Goal: Task Accomplishment & Management: Manage account settings

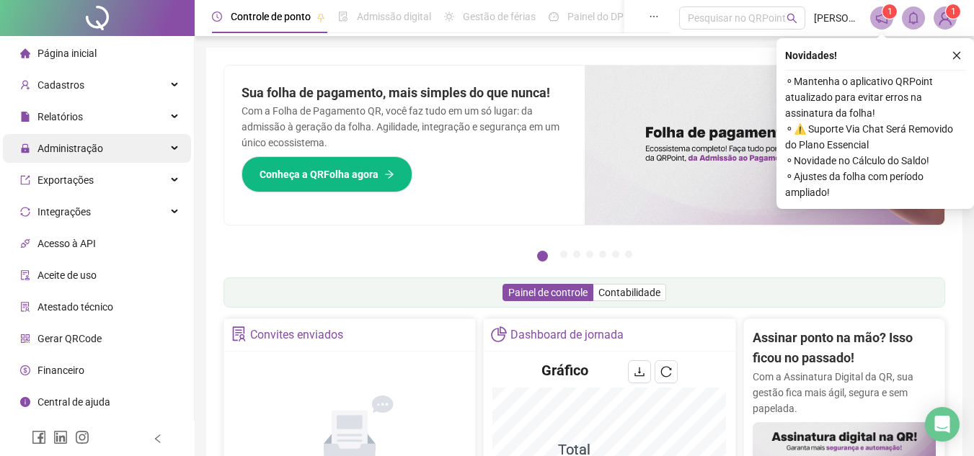
click at [80, 145] on span "Administração" at bounding box center [70, 149] width 66 height 12
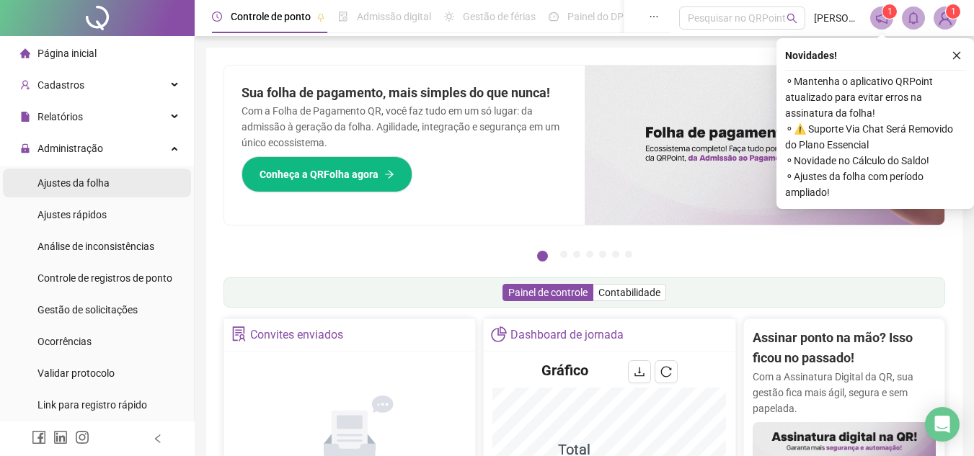
click at [93, 180] on span "Ajustes da folha" at bounding box center [73, 183] width 72 height 12
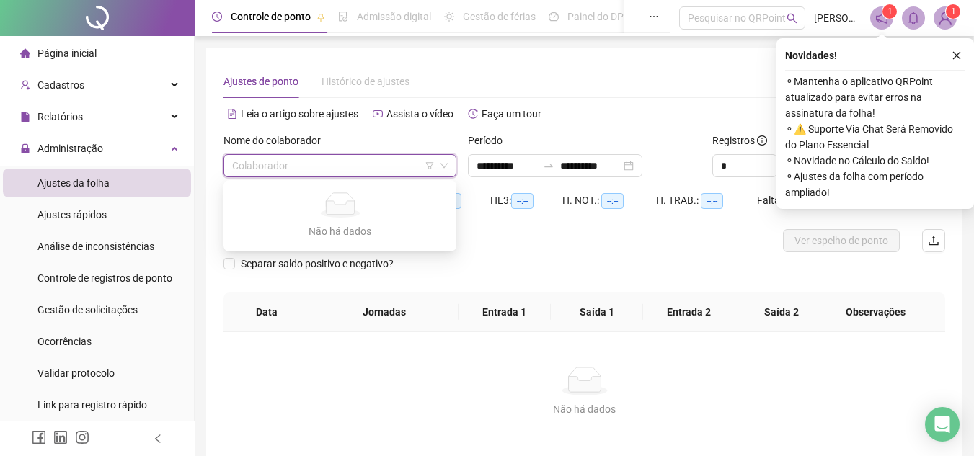
click at [285, 171] on input "search" at bounding box center [333, 166] width 203 height 22
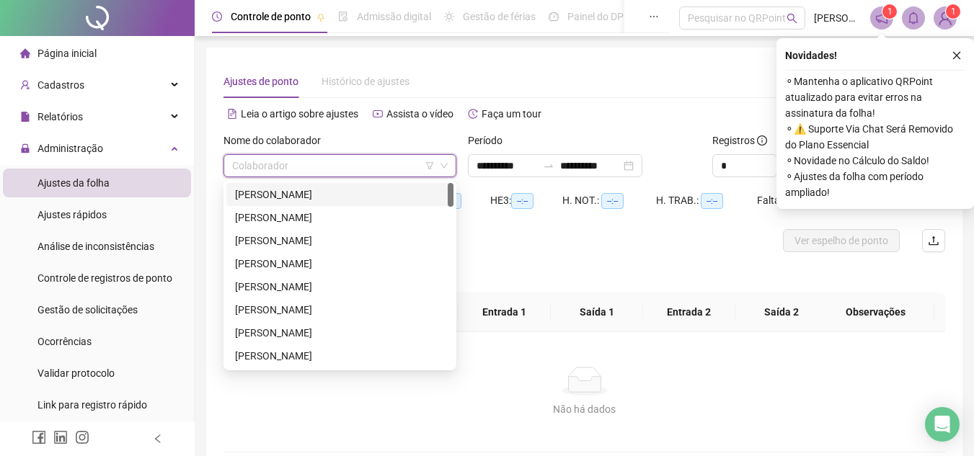
type input "**********"
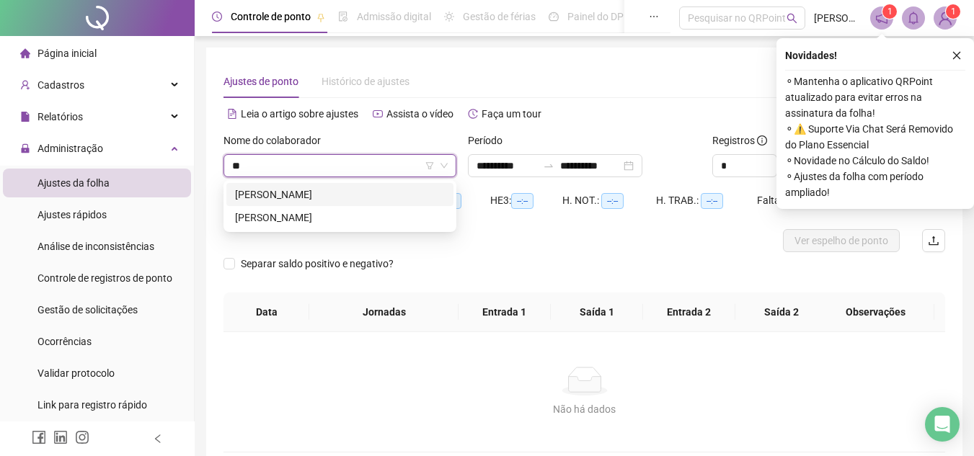
type input "***"
click at [335, 193] on div "[PERSON_NAME]" at bounding box center [340, 195] width 210 height 16
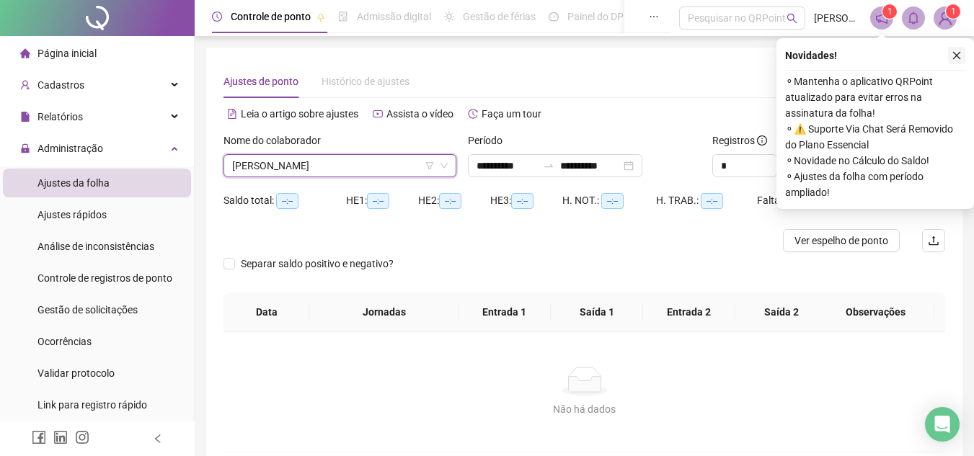
click at [960, 57] on icon "close" at bounding box center [957, 55] width 10 height 10
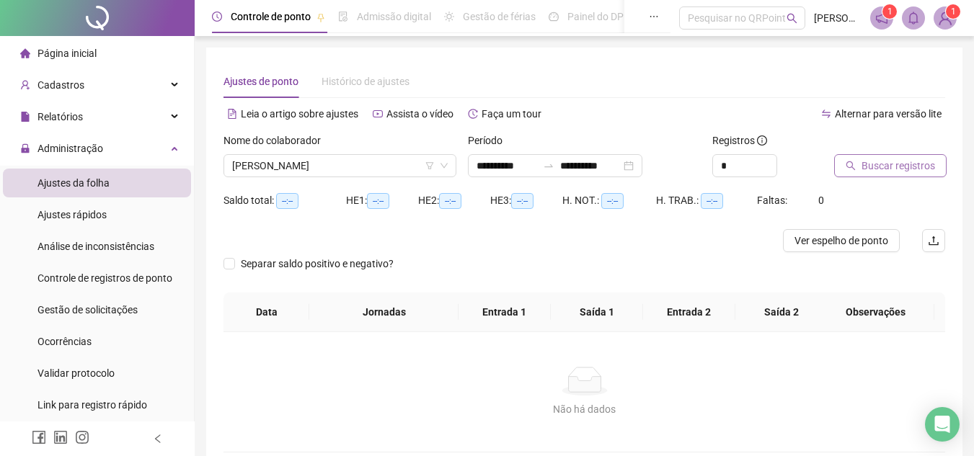
click at [875, 165] on span "Buscar registros" at bounding box center [899, 166] width 74 height 16
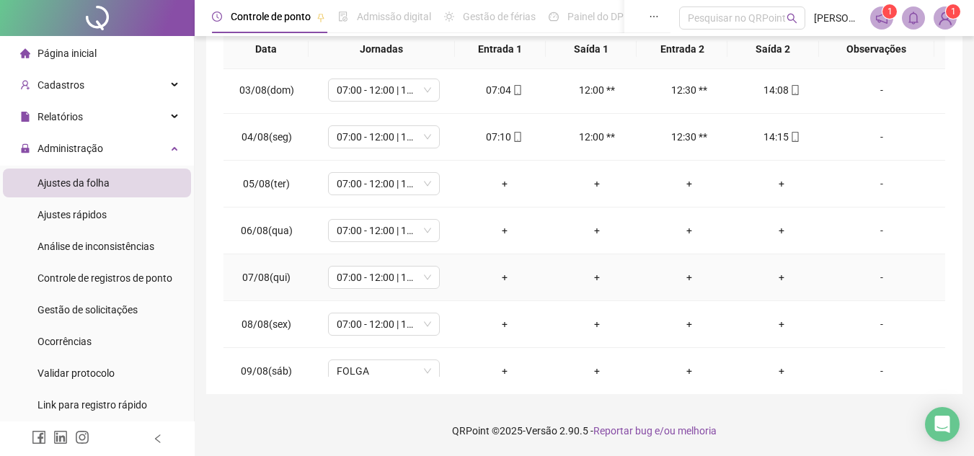
scroll to position [72, 0]
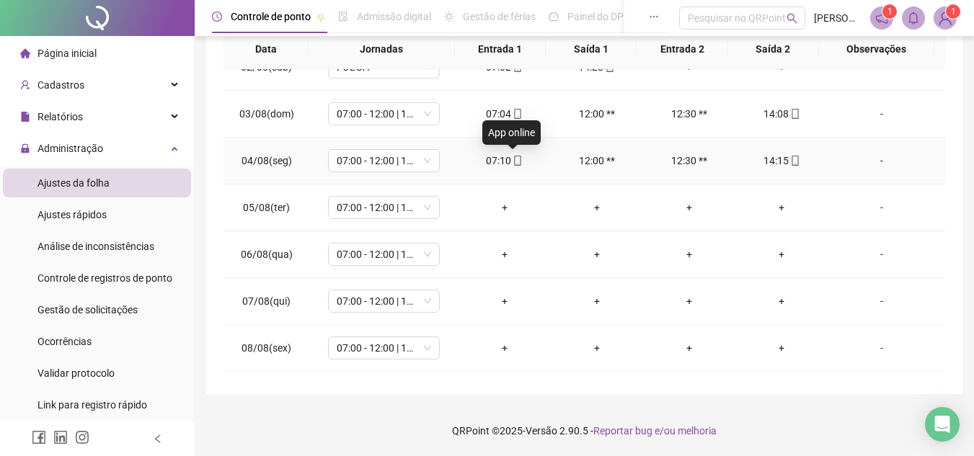
click at [513, 162] on icon "mobile" at bounding box center [518, 161] width 10 height 10
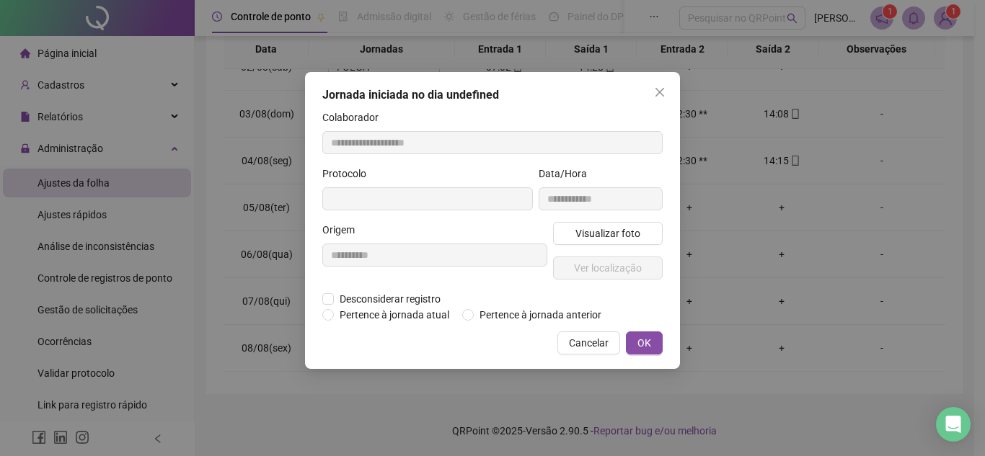
type input "**********"
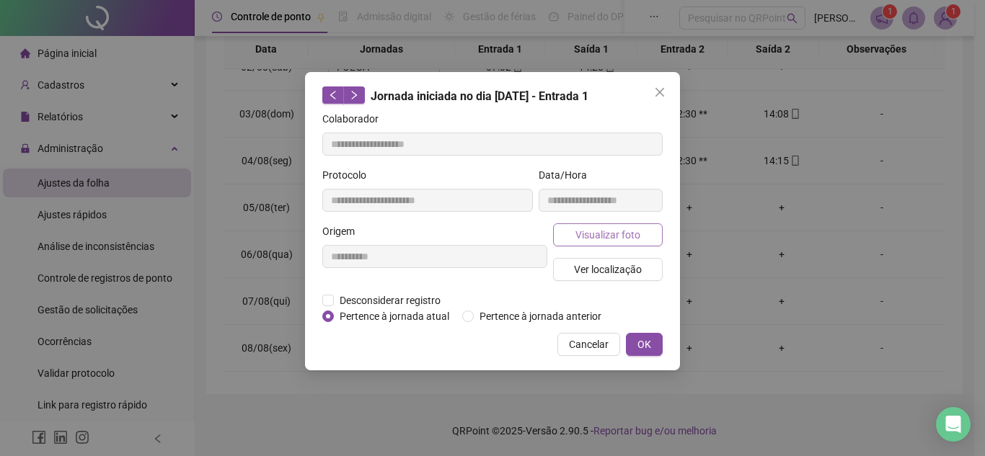
click at [598, 233] on span "Visualizar foto" at bounding box center [607, 235] width 65 height 16
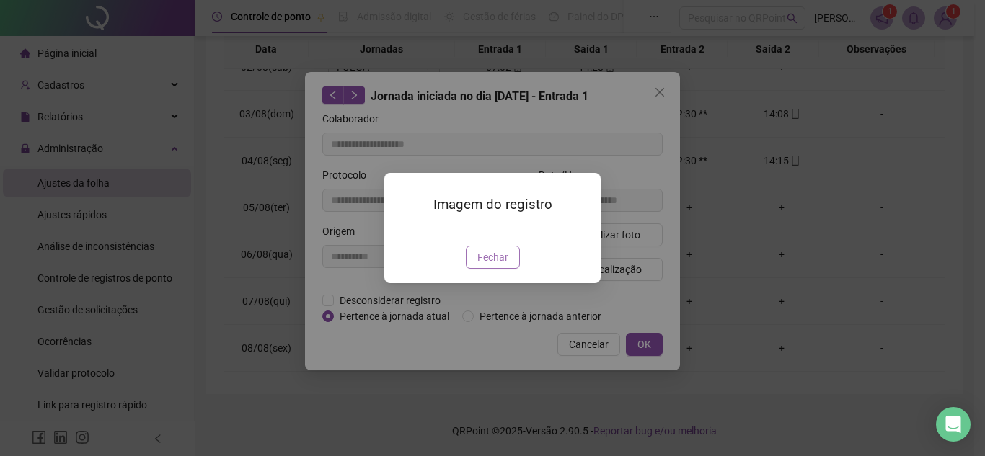
click at [503, 265] on span "Fechar" at bounding box center [492, 258] width 31 height 16
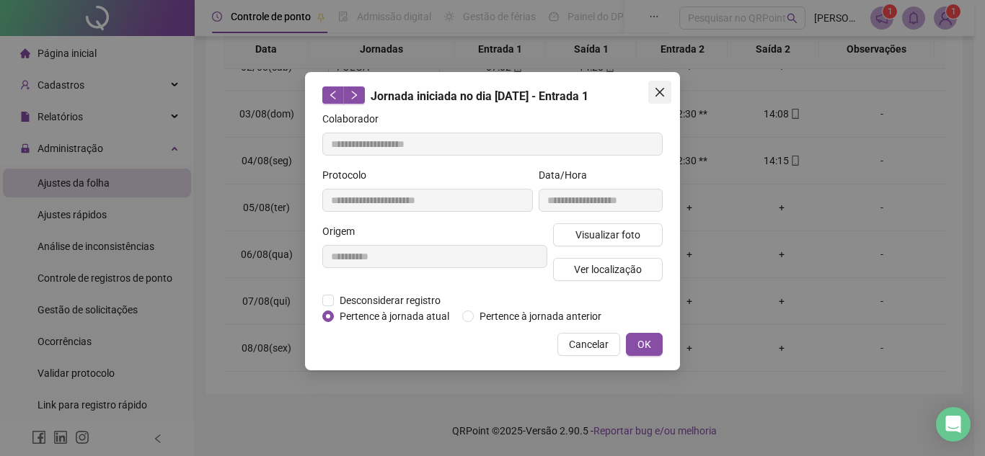
click at [658, 89] on icon "close" at bounding box center [660, 92] width 9 height 9
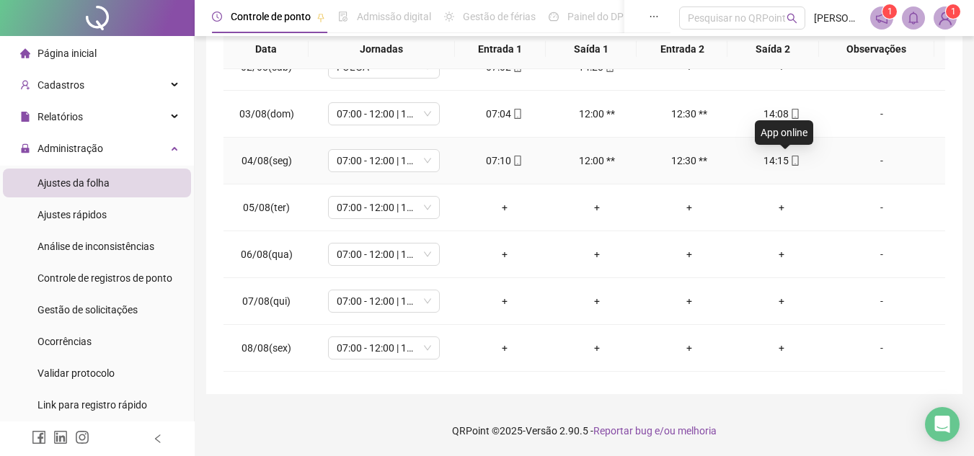
click at [790, 159] on icon "mobile" at bounding box center [795, 161] width 10 height 10
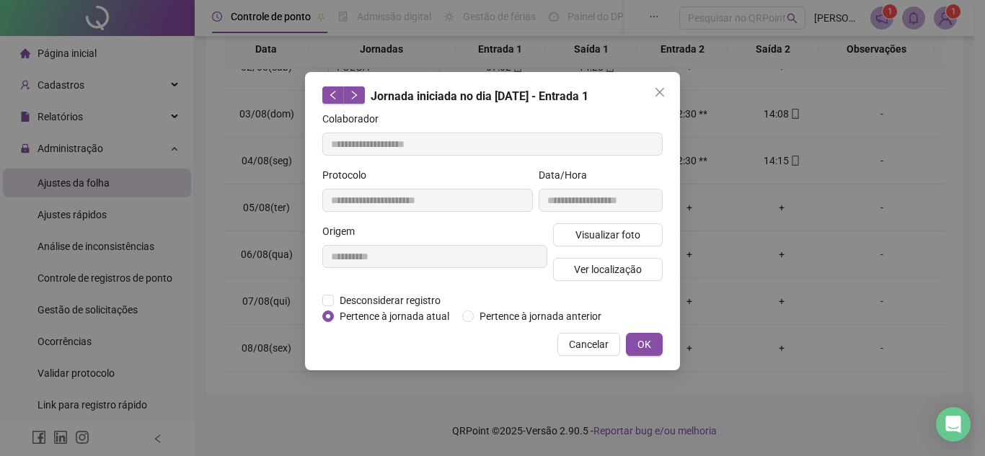
type input "**********"
click at [595, 232] on span "Visualizar foto" at bounding box center [607, 235] width 65 height 16
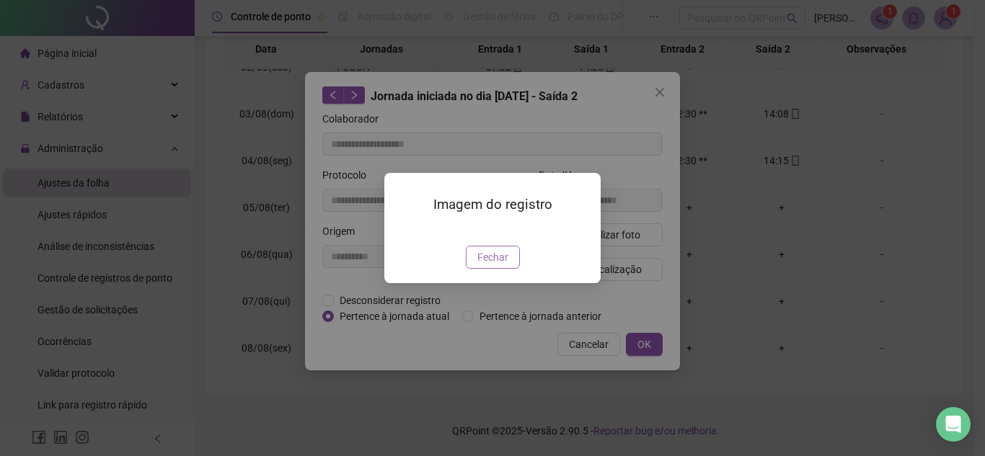
click at [498, 265] on span "Fechar" at bounding box center [492, 258] width 31 height 16
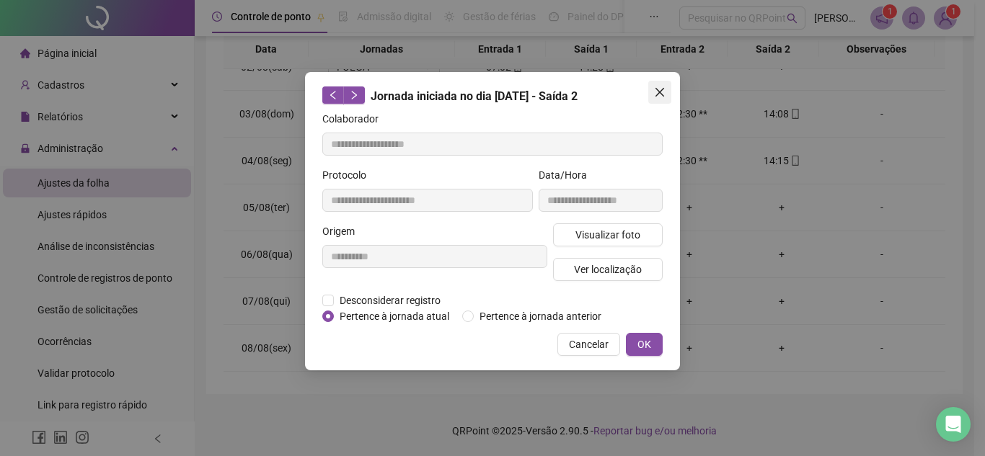
click at [666, 91] on span "Close" at bounding box center [659, 93] width 23 height 12
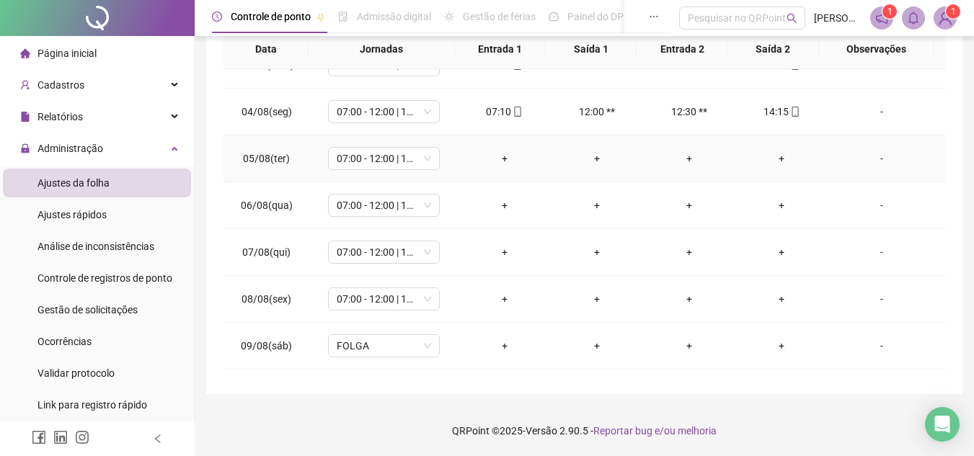
scroll to position [144, 0]
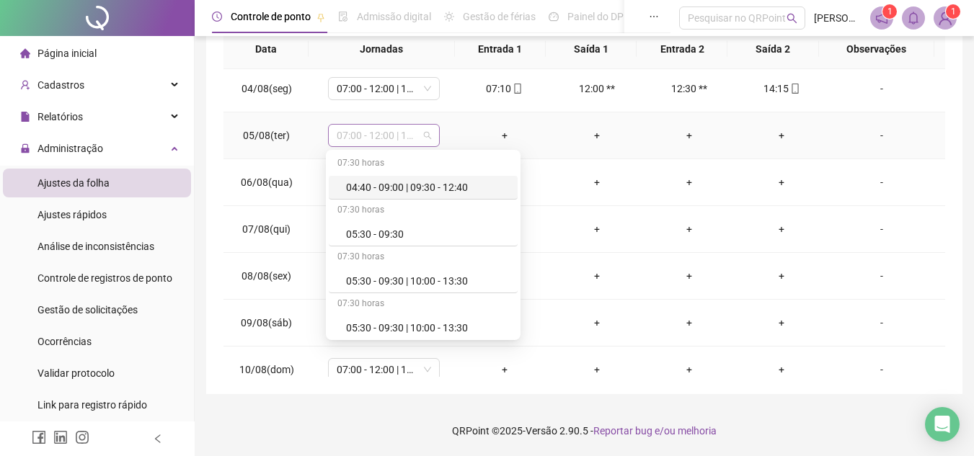
click at [367, 136] on span "07:00 - 12:00 | 12:30 - 15:00" at bounding box center [384, 136] width 94 height 22
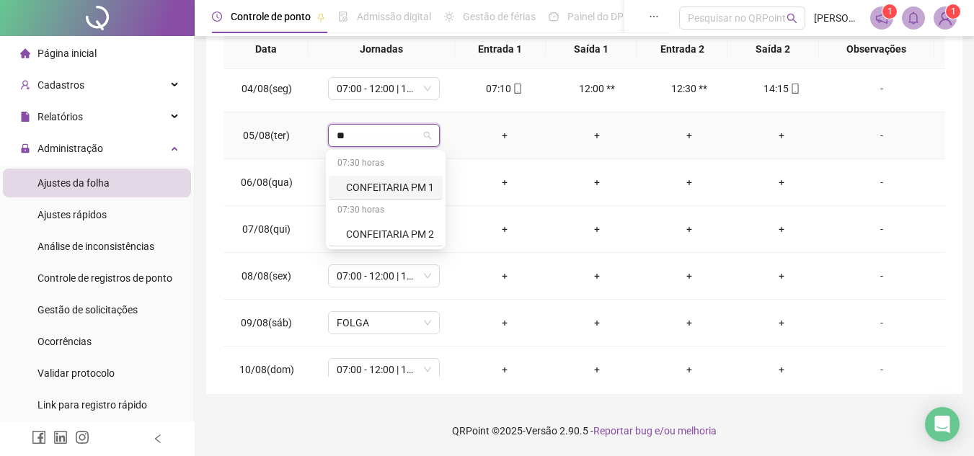
type input "*"
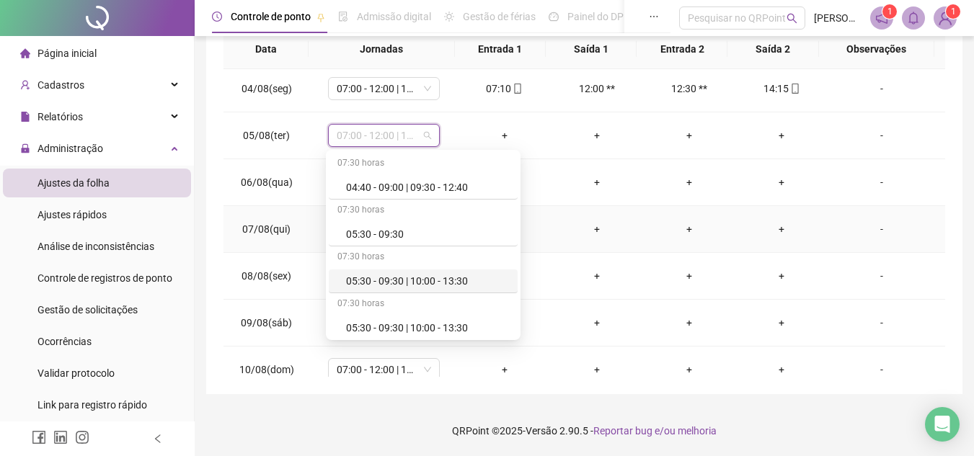
type input "*"
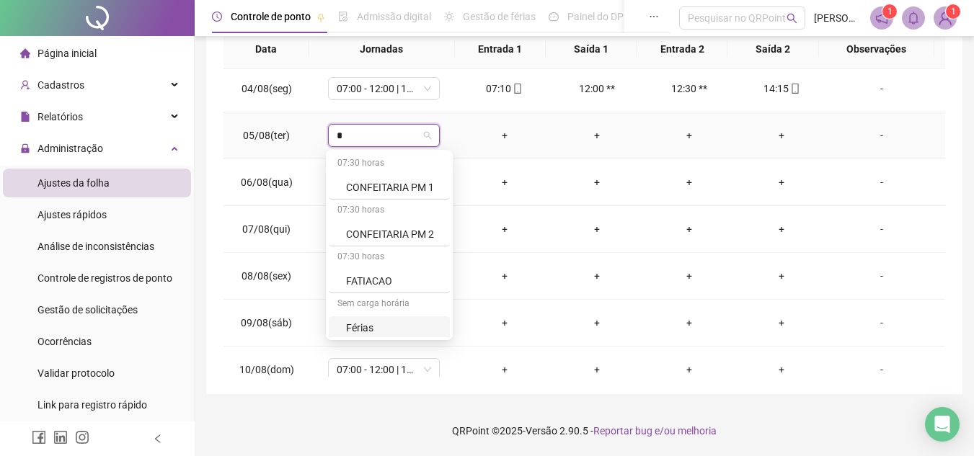
click at [362, 329] on div "Férias" at bounding box center [393, 328] width 95 height 16
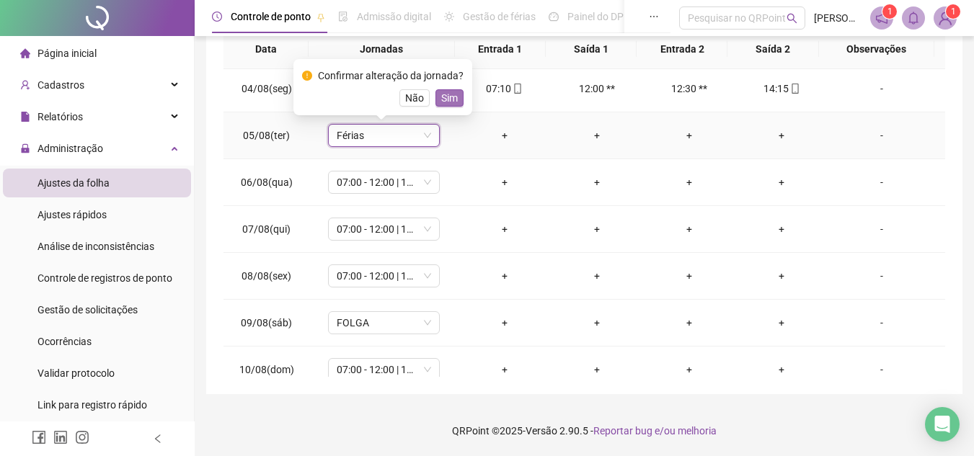
click at [446, 95] on span "Sim" at bounding box center [449, 98] width 17 height 16
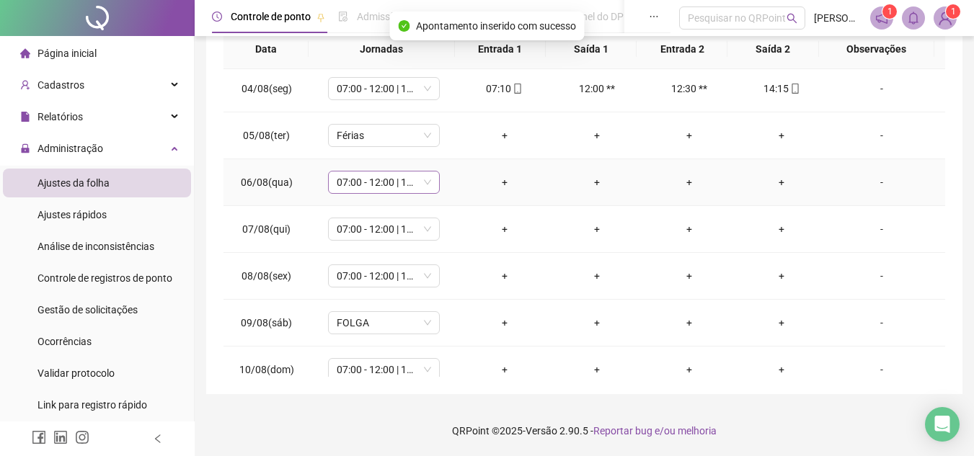
click at [372, 188] on span "07:00 - 12:00 | 12:30 - 15:00" at bounding box center [384, 183] width 94 height 22
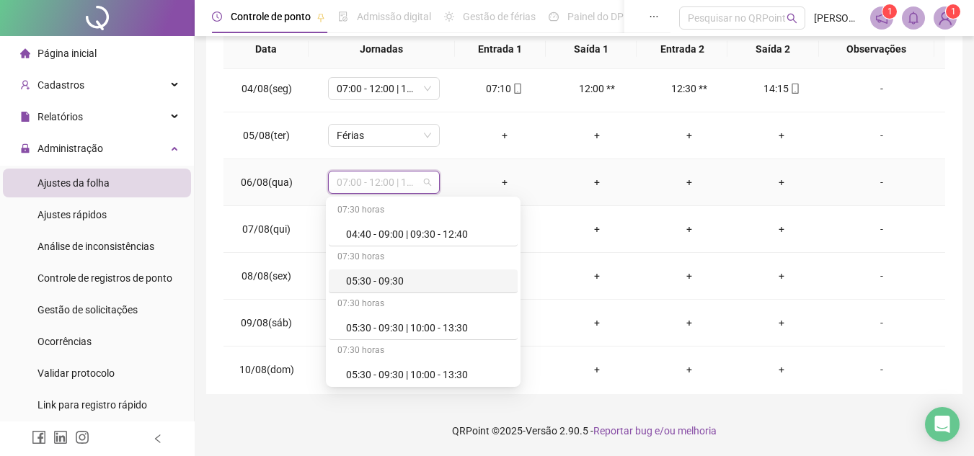
type input "*"
click at [373, 373] on div "Férias" at bounding box center [393, 375] width 95 height 16
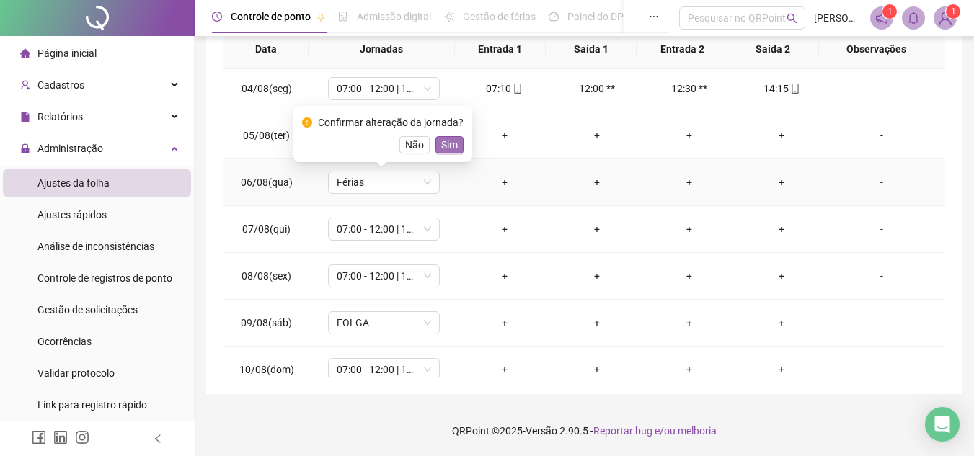
click at [449, 145] on span "Sim" at bounding box center [449, 145] width 17 height 16
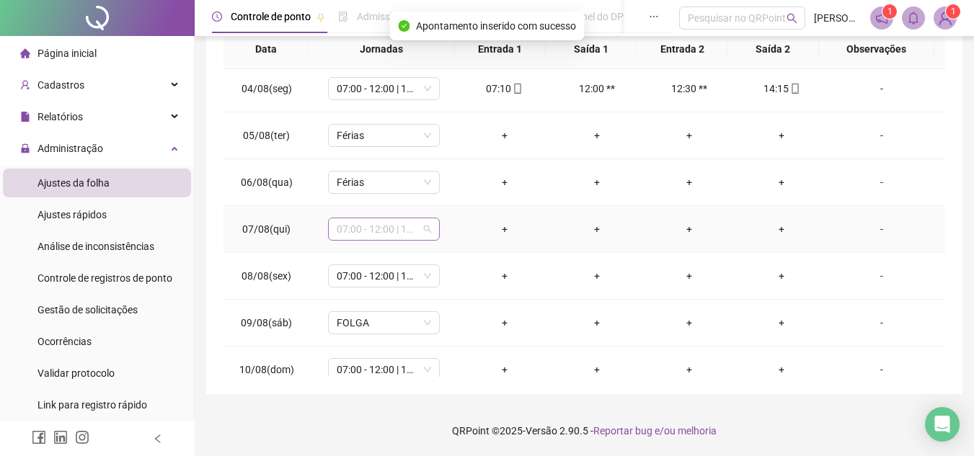
click at [371, 231] on span "07:00 - 12:00 | 12:30 - 15:00" at bounding box center [384, 230] width 94 height 22
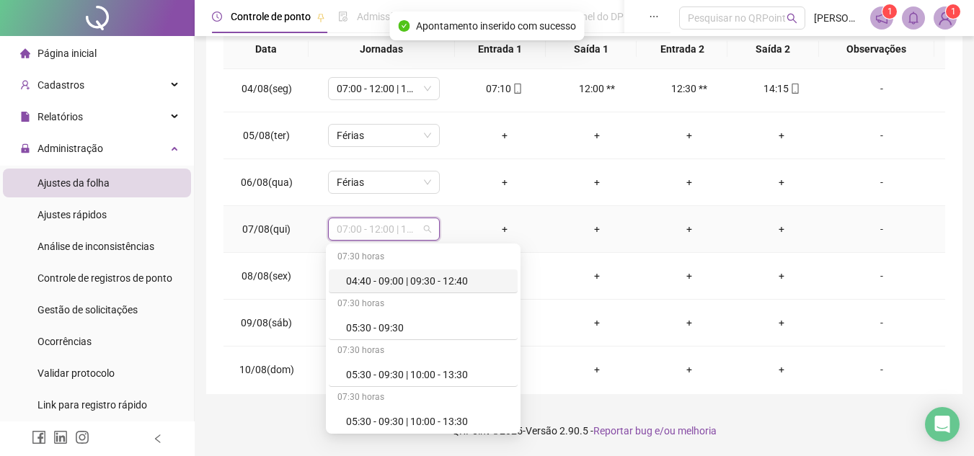
type input "*"
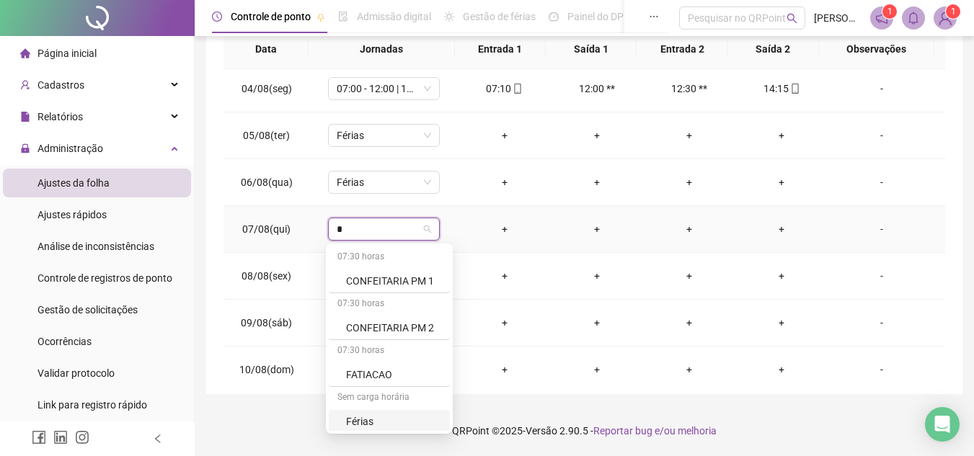
click at [368, 422] on div "Férias" at bounding box center [393, 422] width 95 height 16
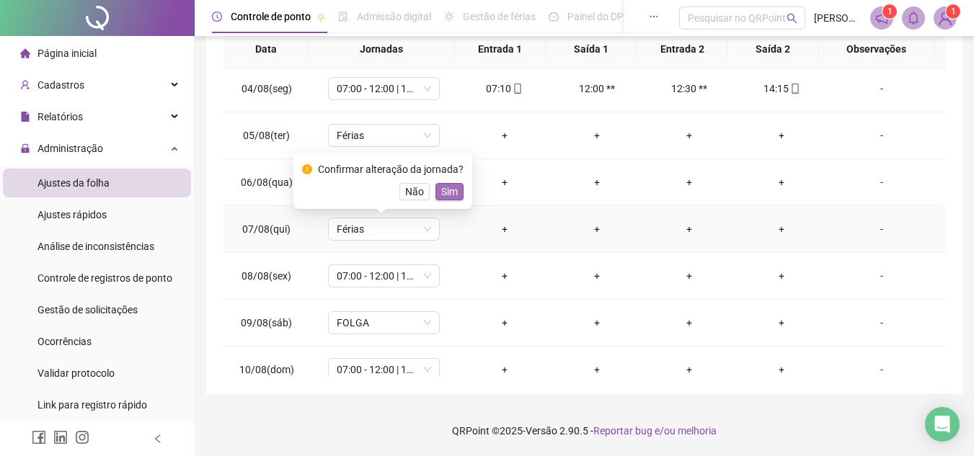
click at [446, 190] on span "Sim" at bounding box center [449, 192] width 17 height 16
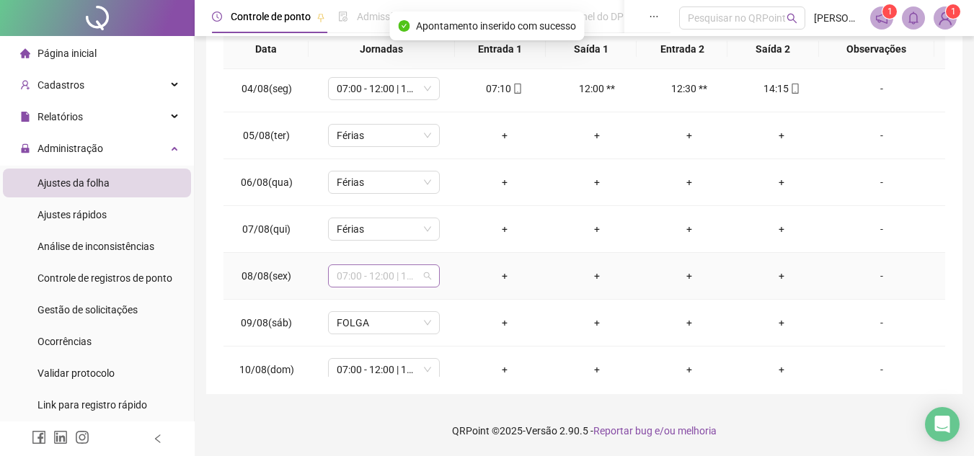
click at [387, 271] on span "07:00 - 12:00 | 12:30 - 15:00" at bounding box center [384, 276] width 94 height 22
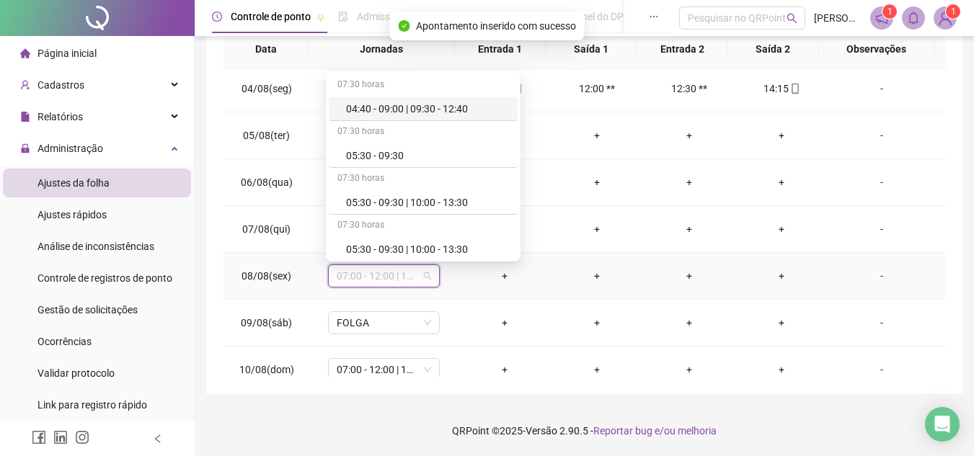
type input "*"
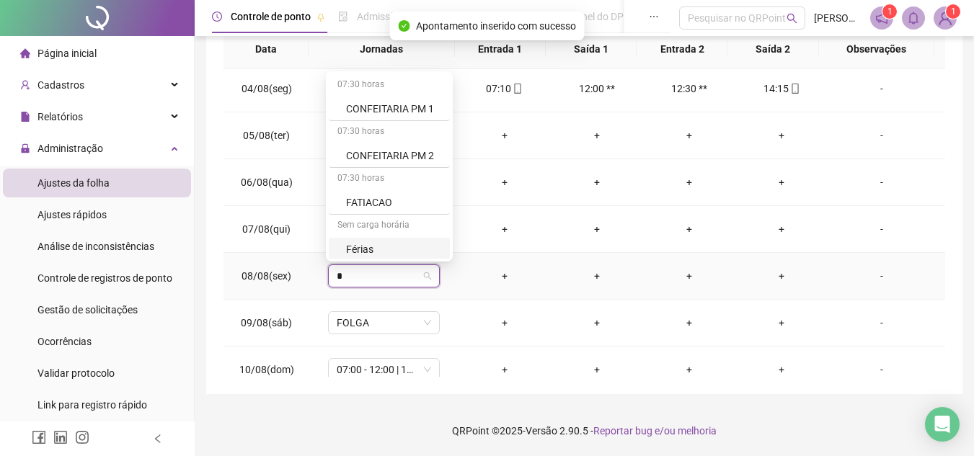
click at [364, 246] on div "Férias" at bounding box center [393, 250] width 95 height 16
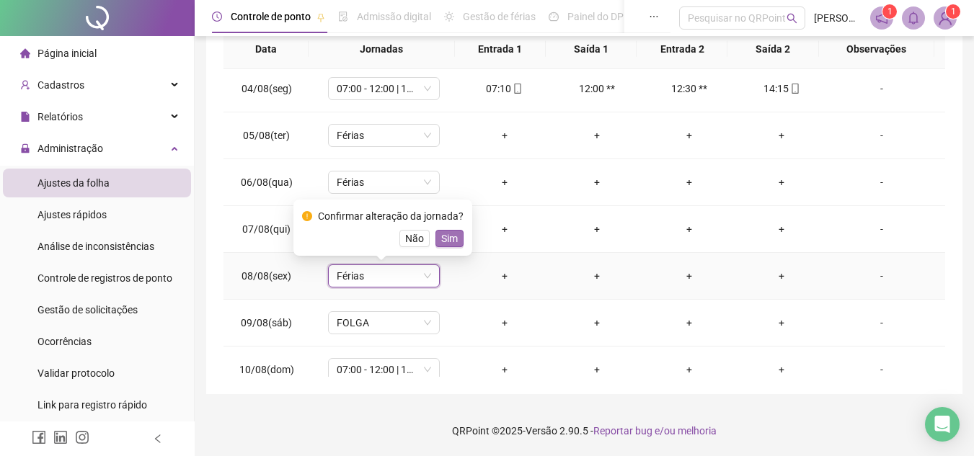
click at [449, 233] on span "Sim" at bounding box center [449, 239] width 17 height 16
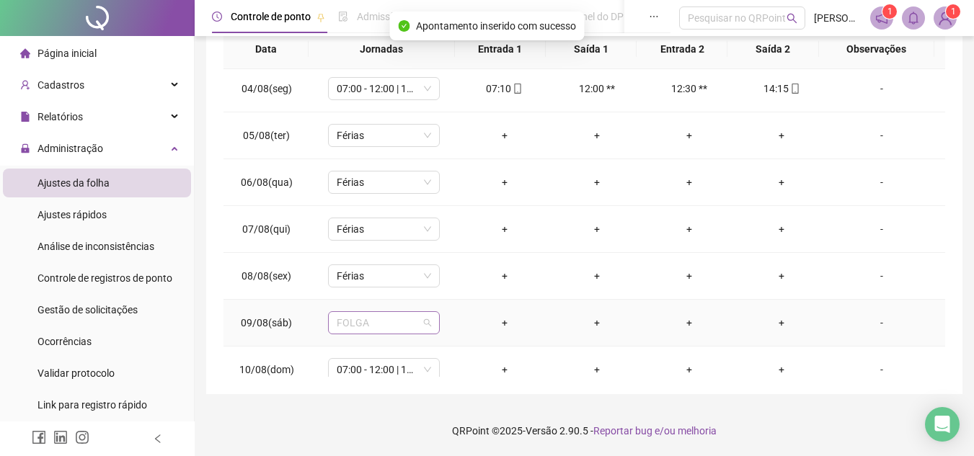
click at [375, 328] on span "FOLGA" at bounding box center [384, 323] width 94 height 22
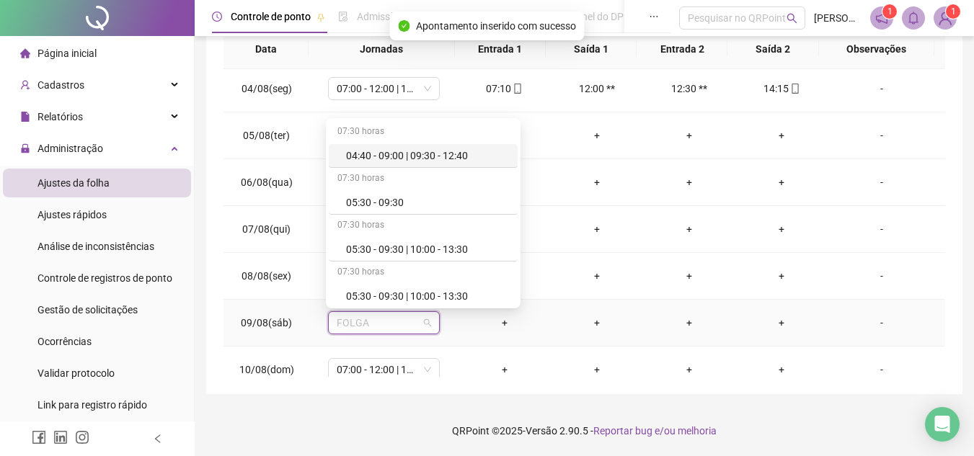
type input "*"
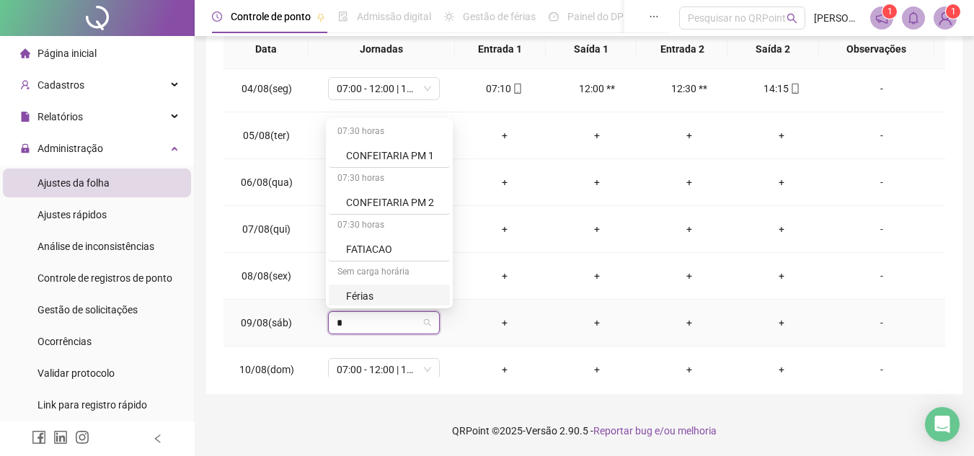
click at [368, 298] on div "Férias" at bounding box center [393, 296] width 95 height 16
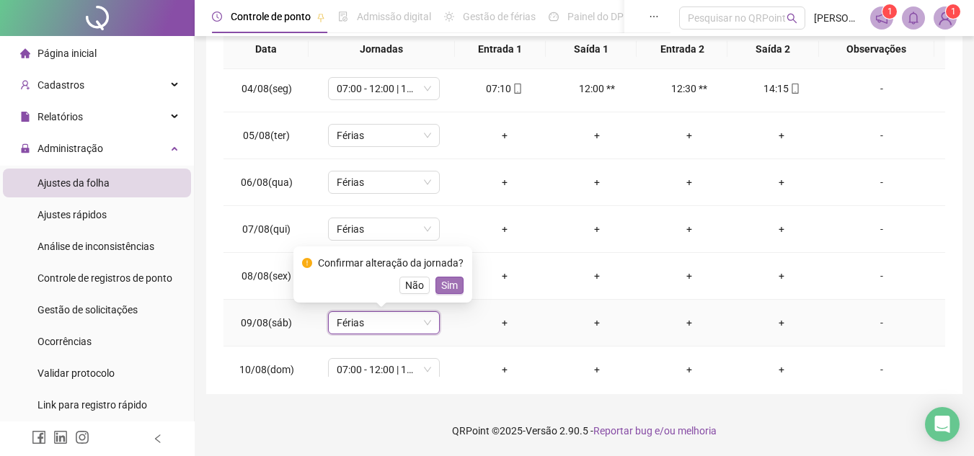
click at [443, 282] on span "Sim" at bounding box center [449, 286] width 17 height 16
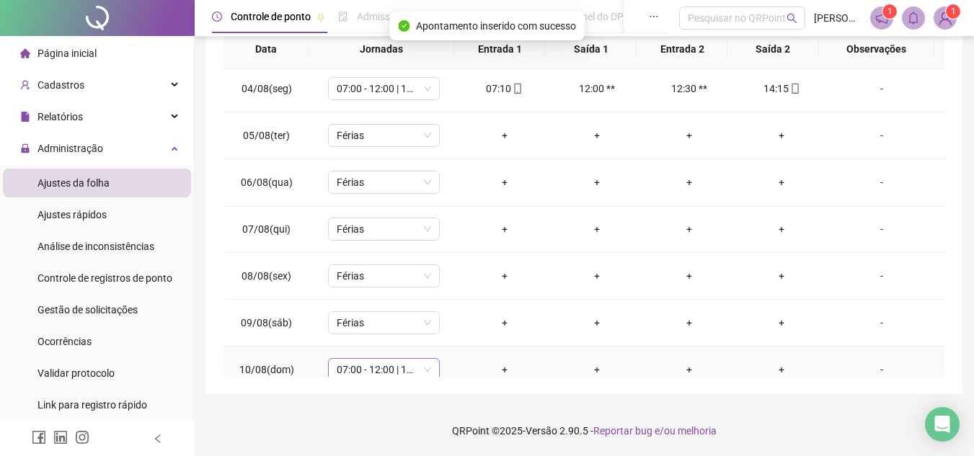
click at [355, 371] on span "07:00 - 12:00 | 12:30 - 15:00" at bounding box center [384, 370] width 94 height 22
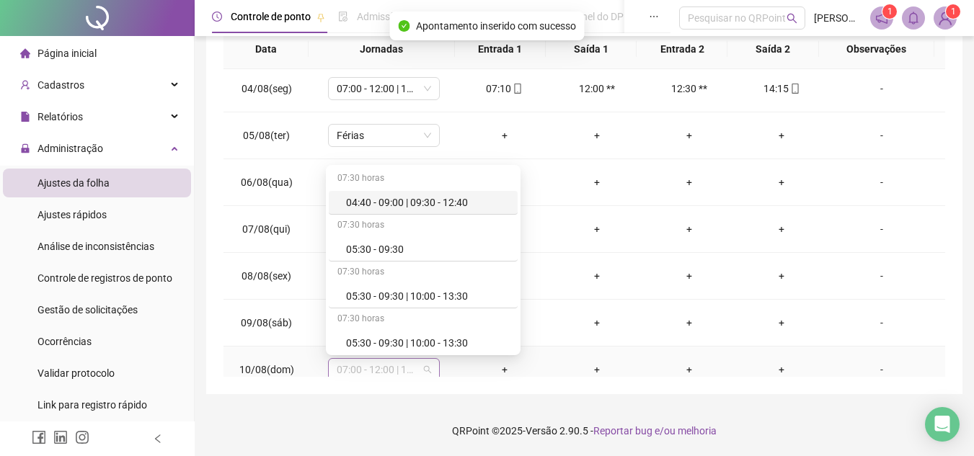
scroll to position [148, 0]
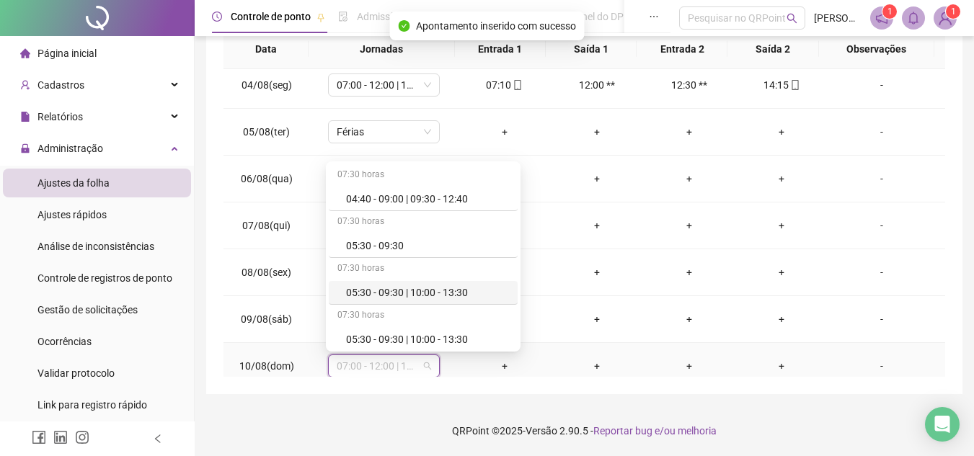
type input "*"
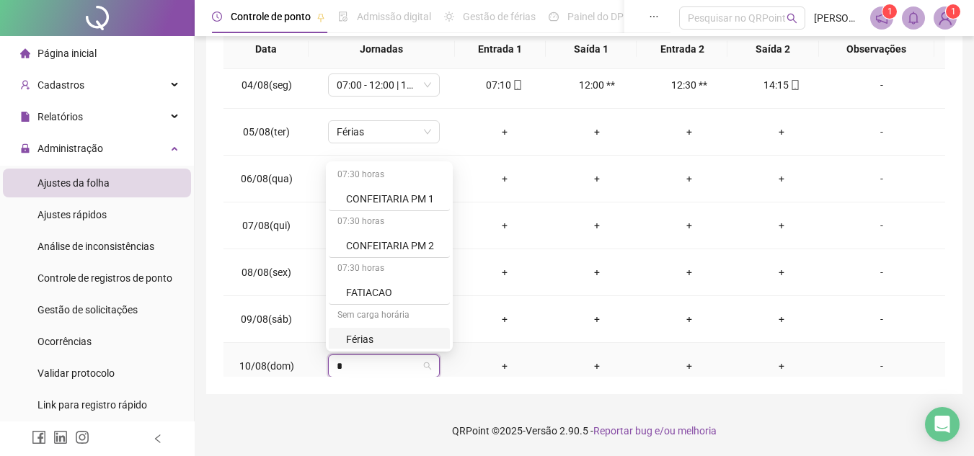
click at [363, 337] on div "Férias" at bounding box center [393, 340] width 95 height 16
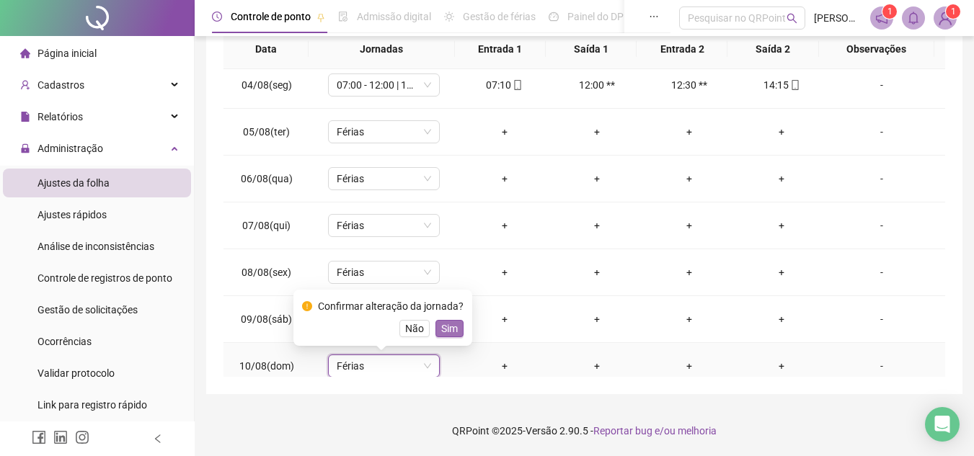
click at [441, 327] on span "Sim" at bounding box center [449, 329] width 17 height 16
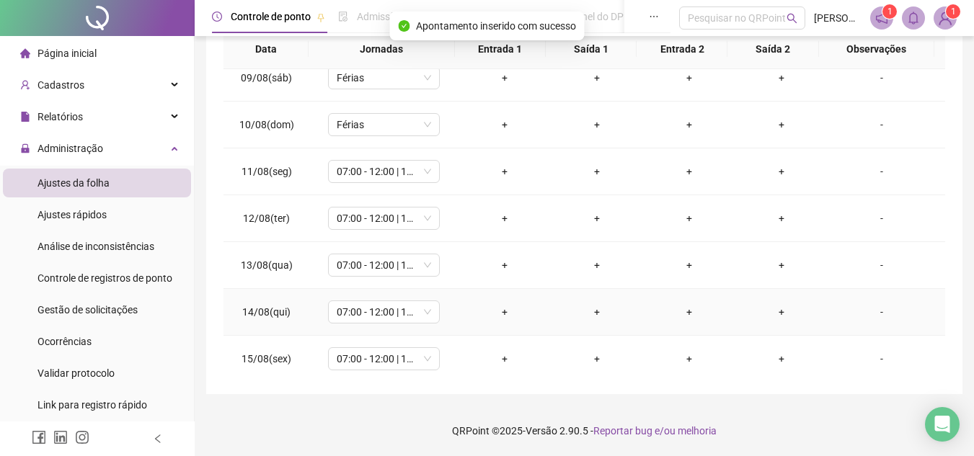
scroll to position [364, 0]
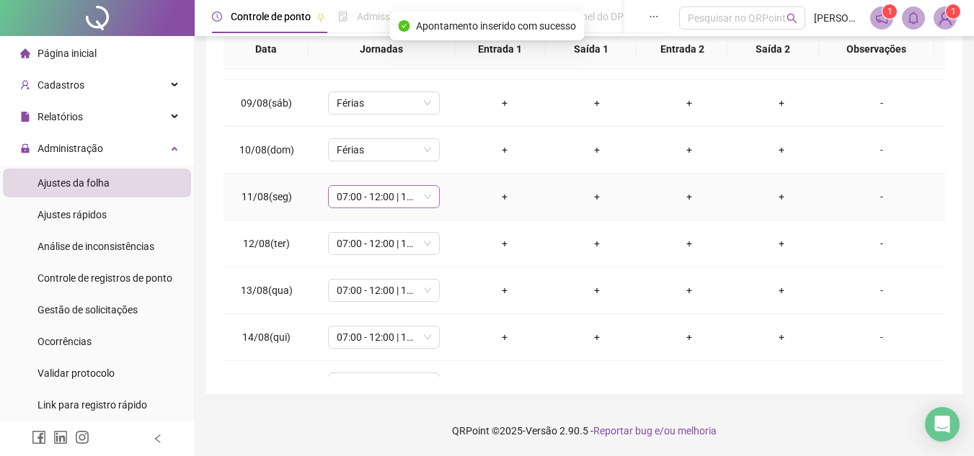
click at [368, 198] on span "07:00 - 12:00 | 12:30 - 15:00" at bounding box center [384, 197] width 94 height 22
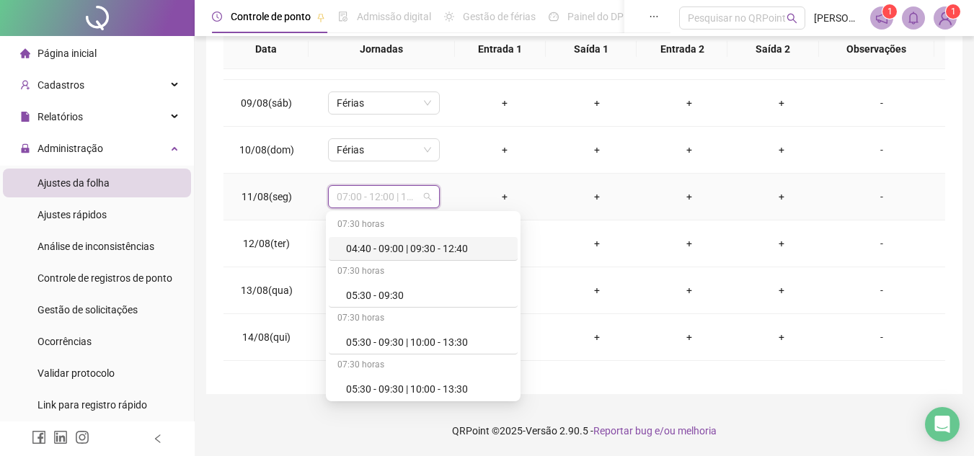
type input "*"
click at [362, 388] on div "Férias" at bounding box center [393, 389] width 95 height 16
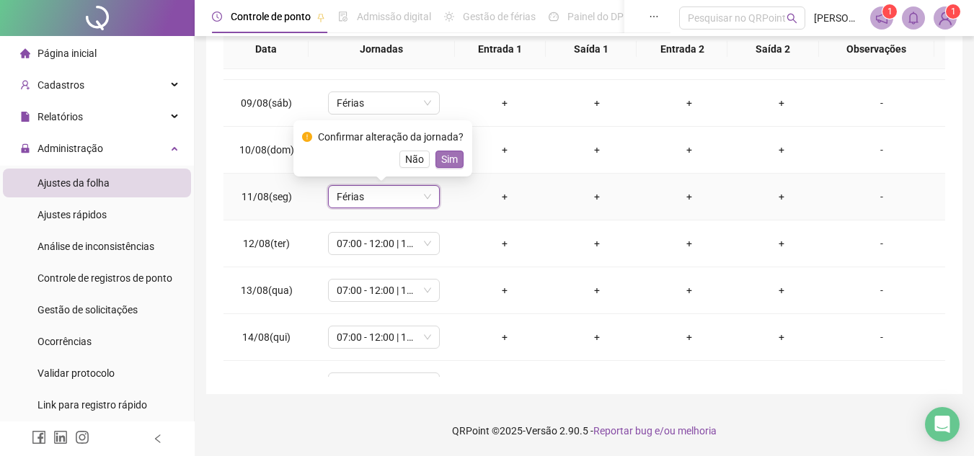
click at [441, 158] on span "Sim" at bounding box center [449, 159] width 17 height 16
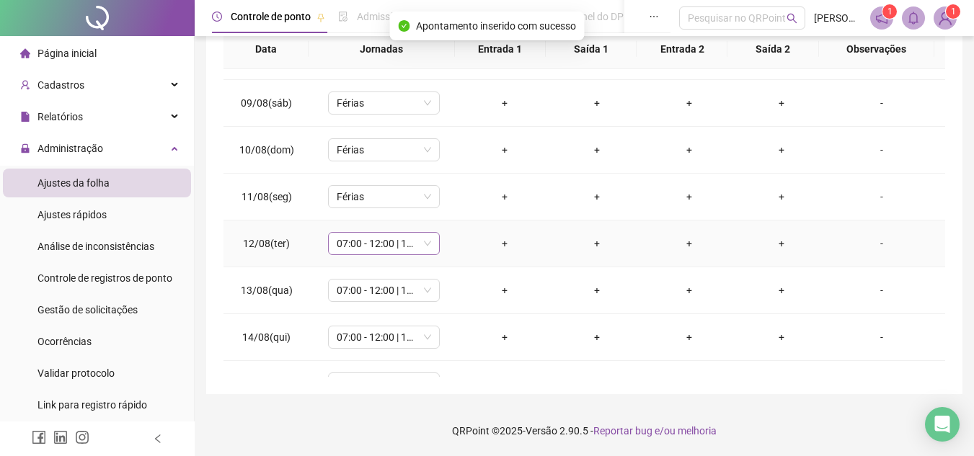
click at [379, 246] on span "07:00 - 12:00 | 12:30 - 15:00" at bounding box center [384, 244] width 94 height 22
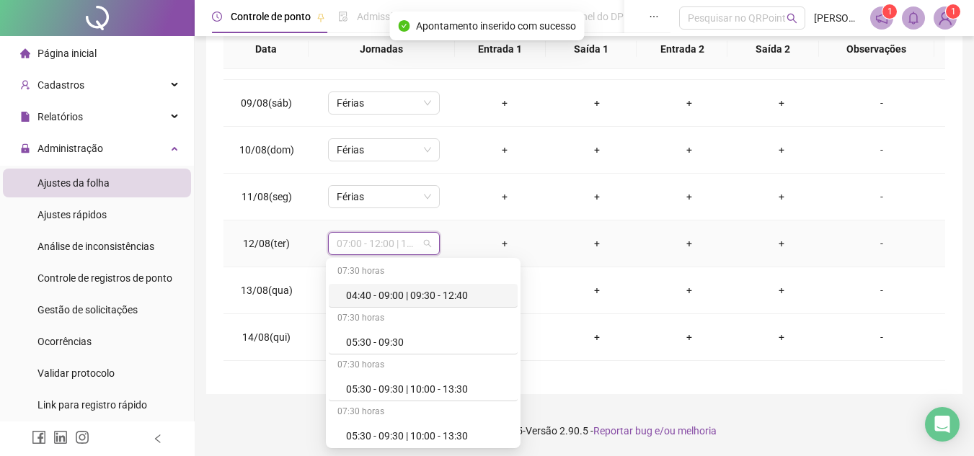
type input "*"
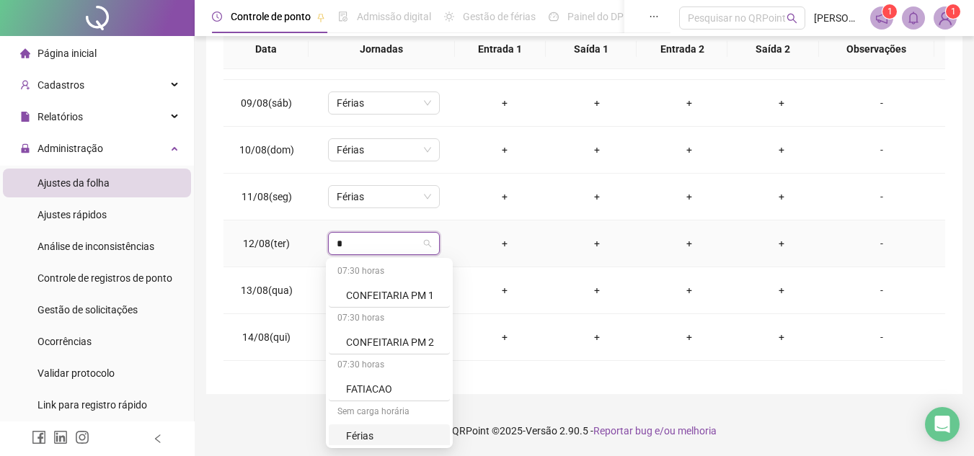
click at [361, 433] on div "Férias" at bounding box center [393, 436] width 95 height 16
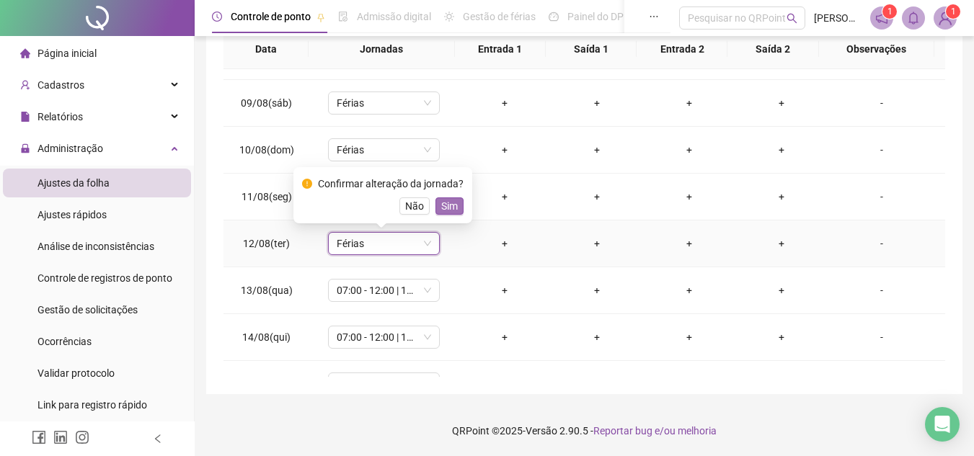
click at [445, 207] on span "Sim" at bounding box center [449, 206] width 17 height 16
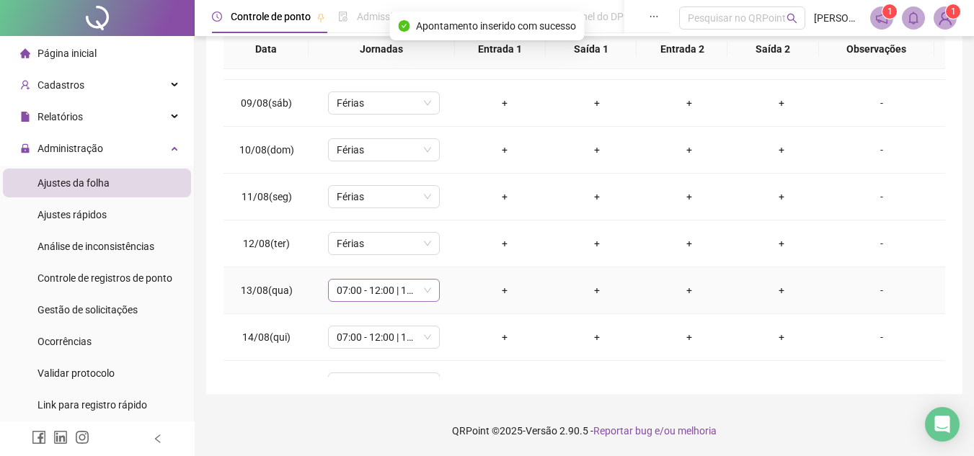
click at [375, 297] on span "07:00 - 12:00 | 12:30 - 15:00" at bounding box center [384, 291] width 94 height 22
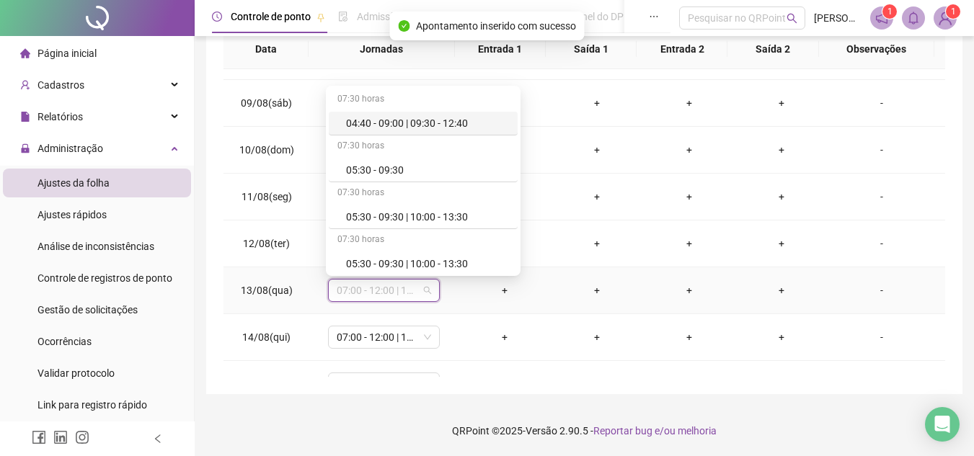
type input "*"
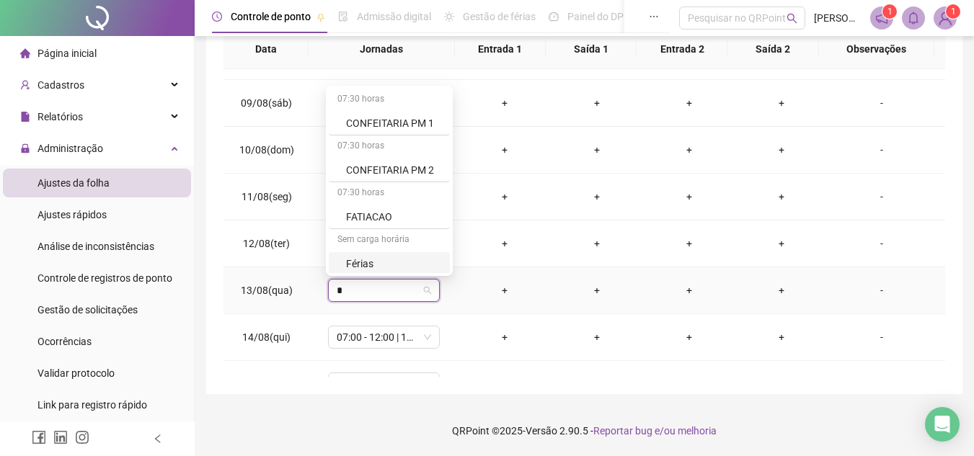
click at [362, 262] on div "Férias" at bounding box center [393, 264] width 95 height 16
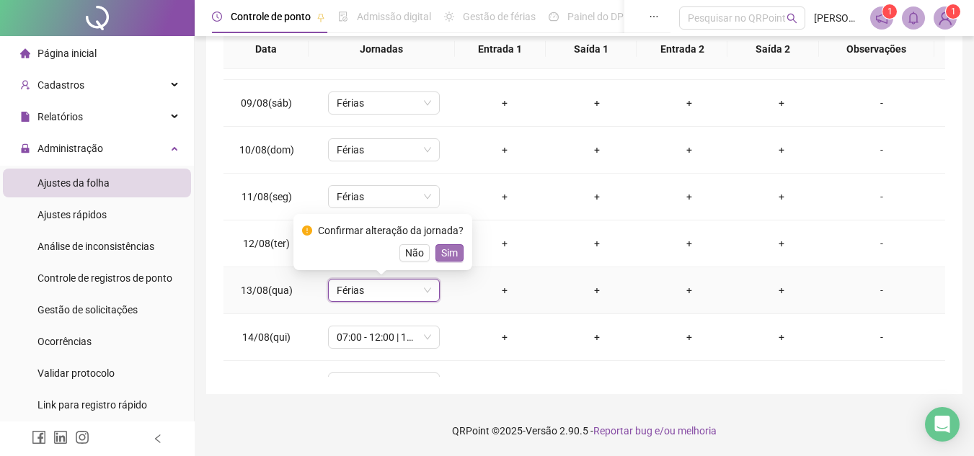
click at [446, 250] on span "Sim" at bounding box center [449, 253] width 17 height 16
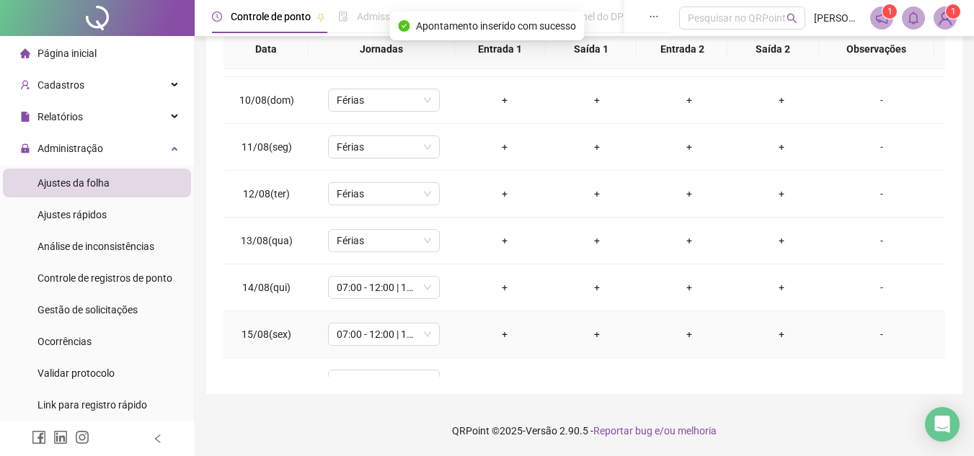
scroll to position [436, 0]
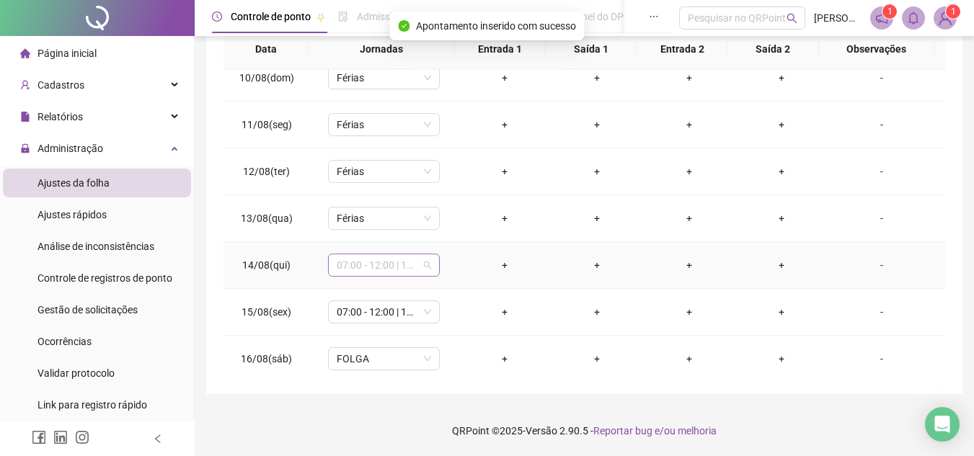
click at [370, 263] on span "07:00 - 12:00 | 12:30 - 15:00" at bounding box center [384, 266] width 94 height 22
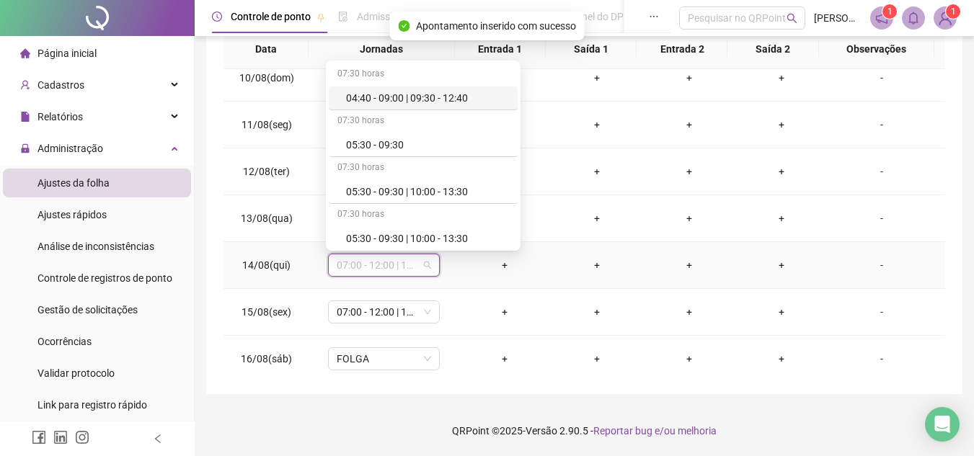
type input "*"
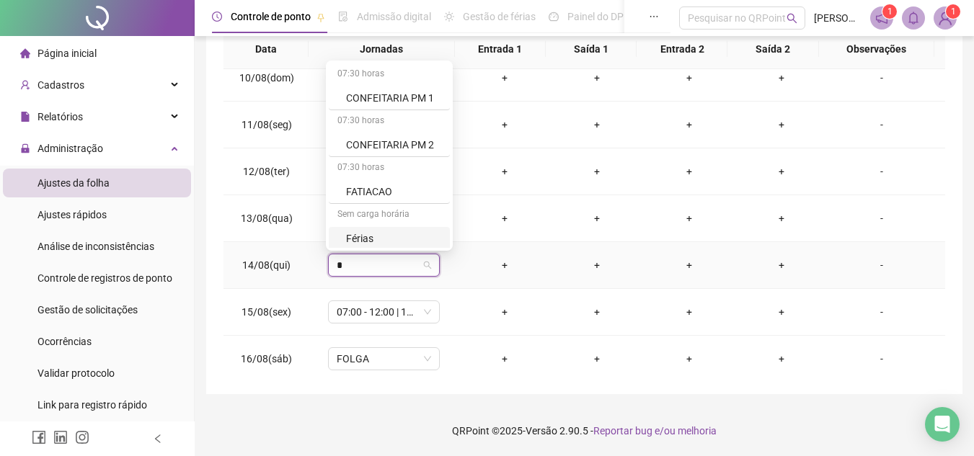
click at [366, 239] on div "Férias" at bounding box center [393, 239] width 95 height 16
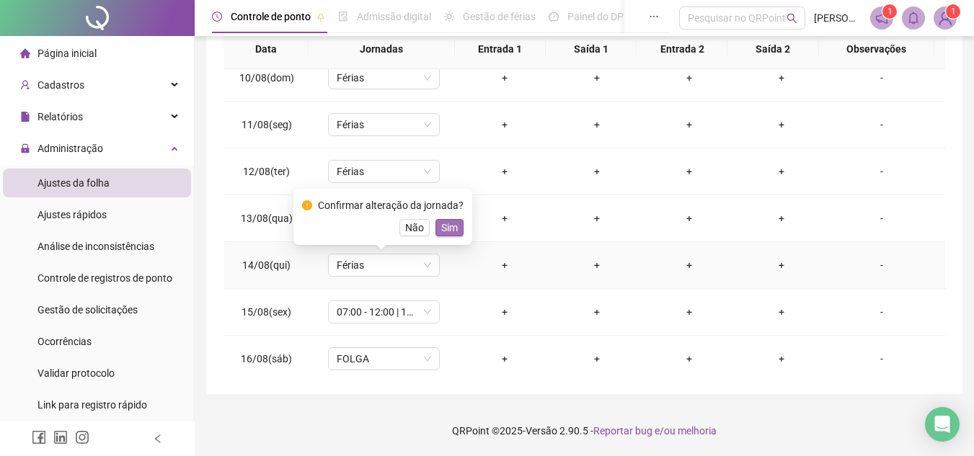
click at [447, 228] on span "Sim" at bounding box center [449, 228] width 17 height 16
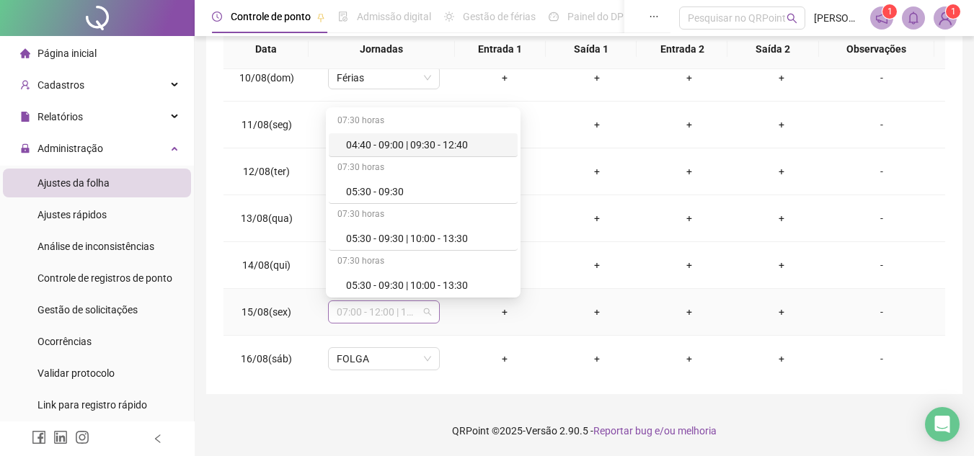
click at [356, 313] on span "07:00 - 12:00 | 12:30 - 15:00" at bounding box center [384, 312] width 94 height 22
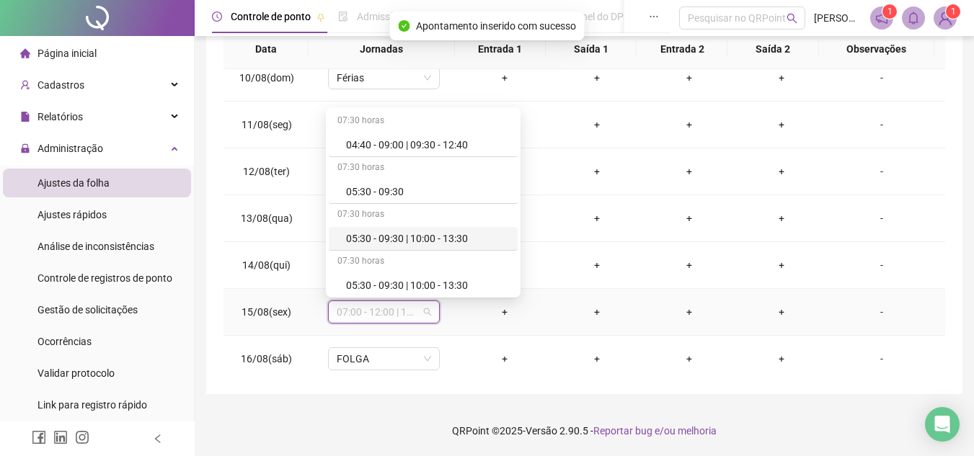
type input "*"
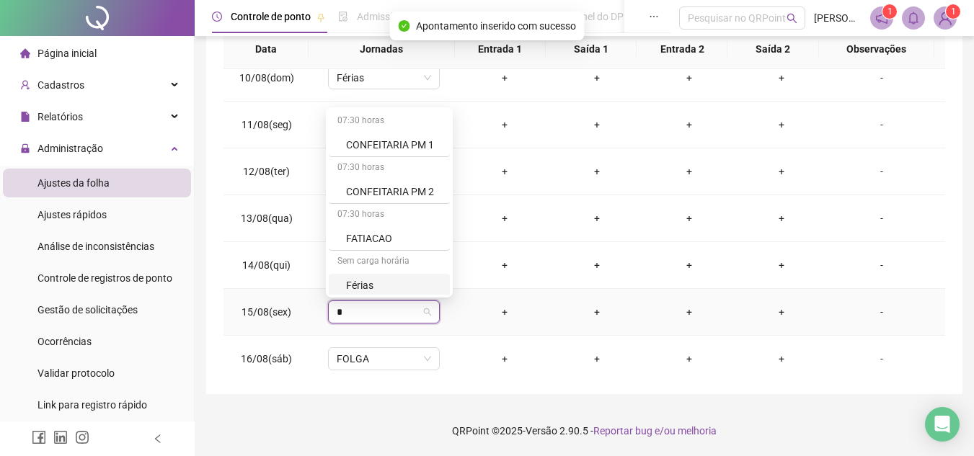
click at [359, 285] on div "Férias" at bounding box center [393, 286] width 95 height 16
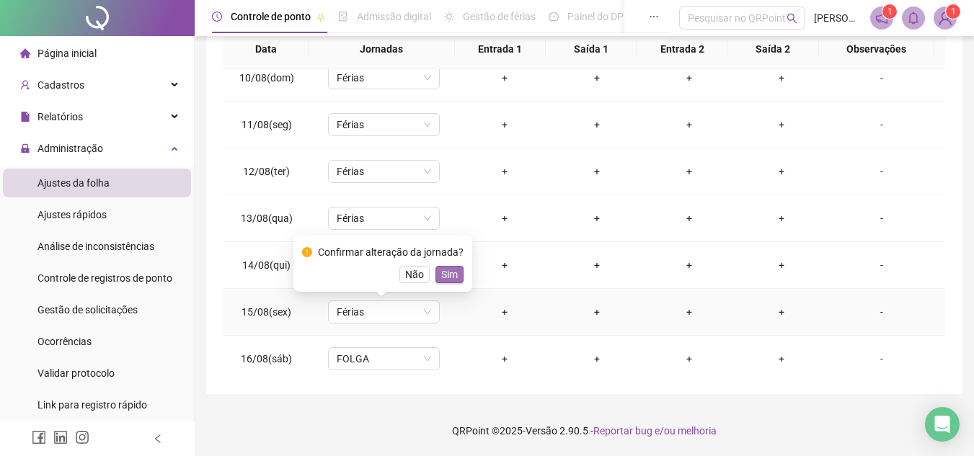
click at [441, 273] on span "Sim" at bounding box center [449, 275] width 17 height 16
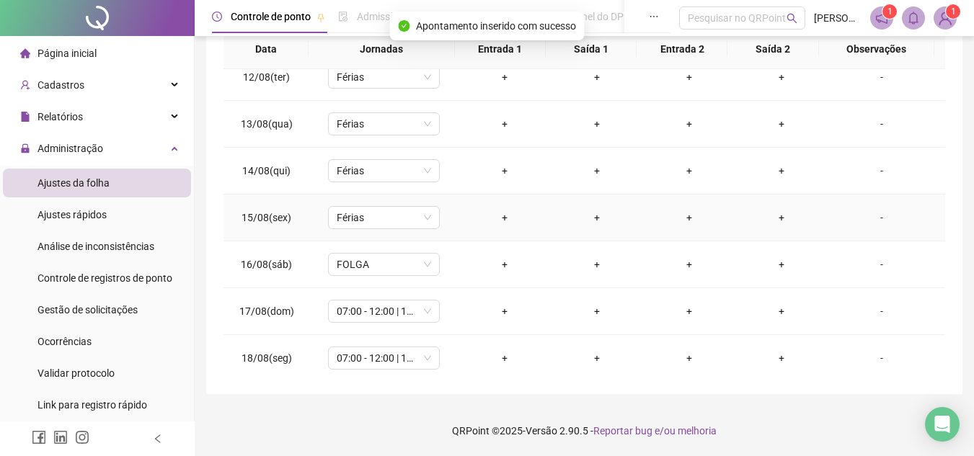
scroll to position [536, 0]
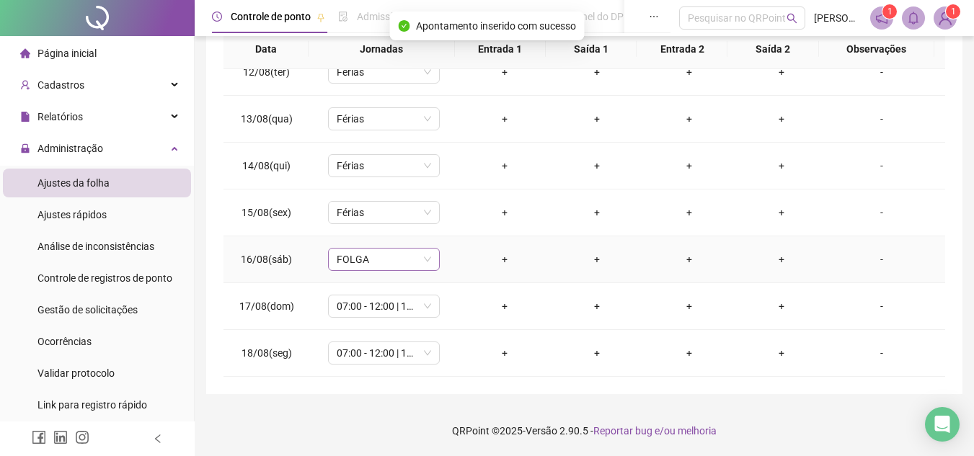
click at [383, 257] on span "FOLGA" at bounding box center [384, 260] width 94 height 22
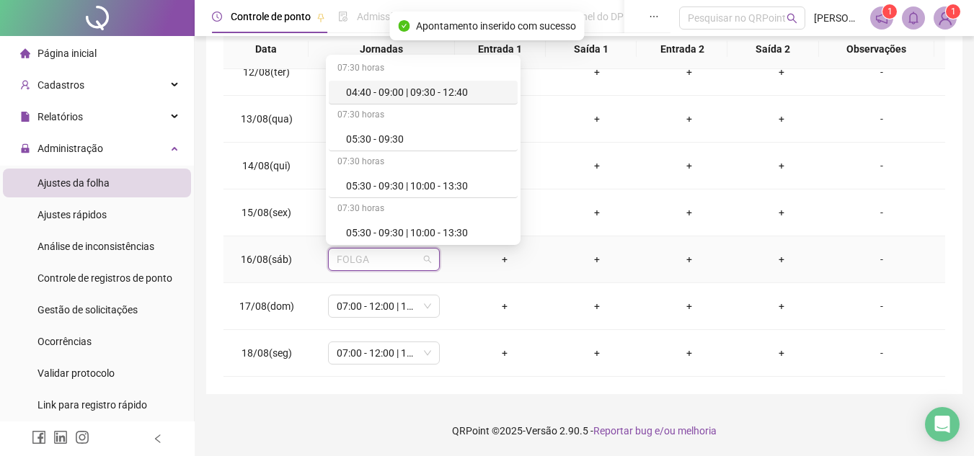
type input "*"
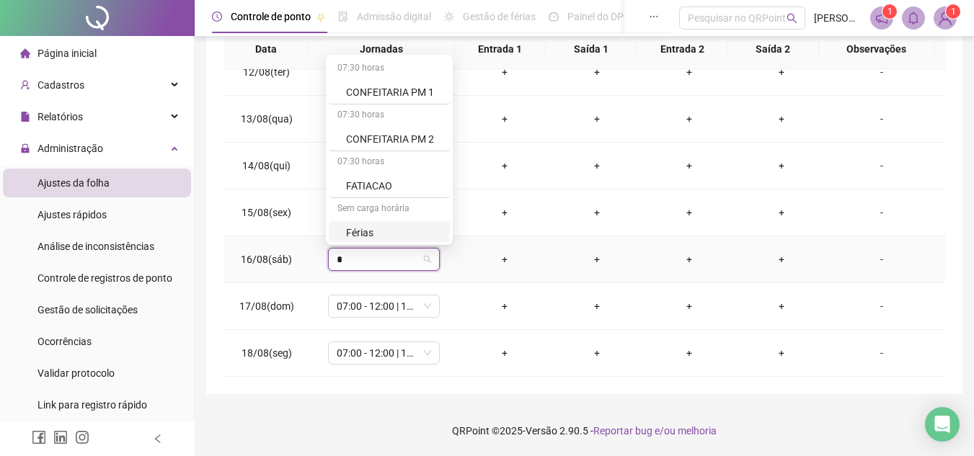
click at [364, 230] on div "Férias" at bounding box center [393, 233] width 95 height 16
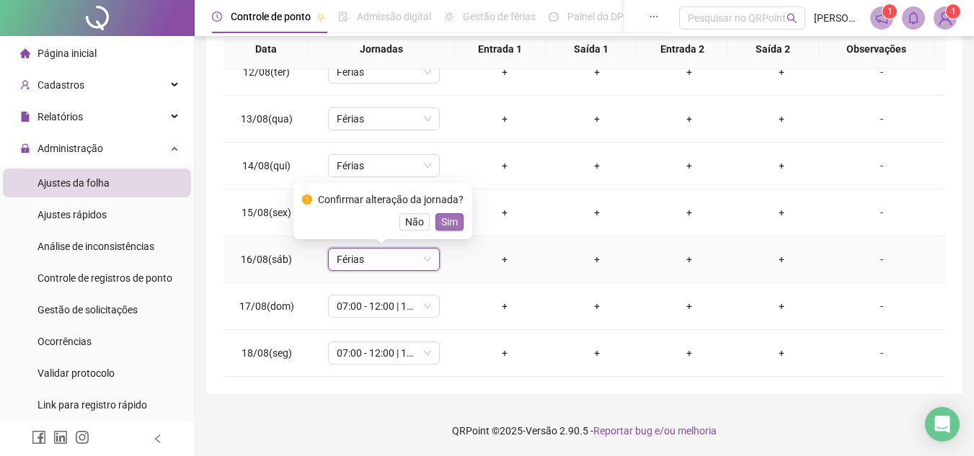
click at [445, 216] on span "Sim" at bounding box center [449, 222] width 17 height 16
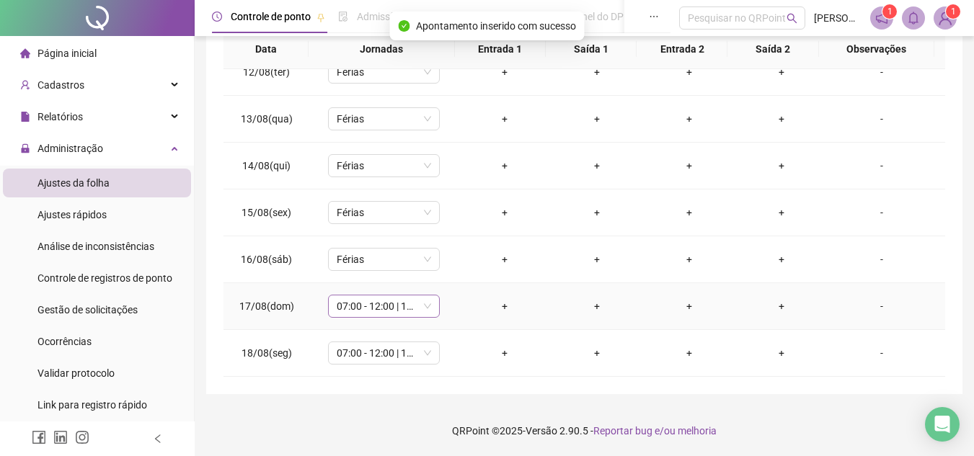
click at [370, 309] on span "07:00 - 12:00 | 12:30 - 15:00" at bounding box center [384, 307] width 94 height 22
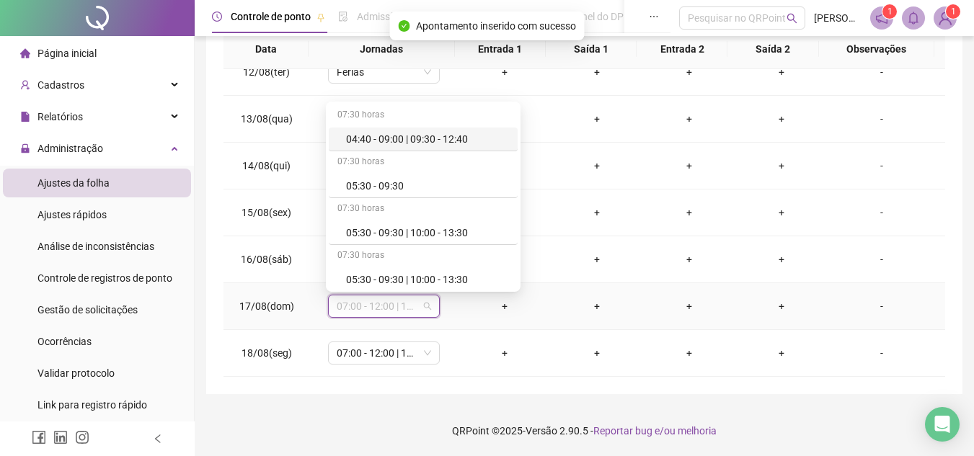
type input "*"
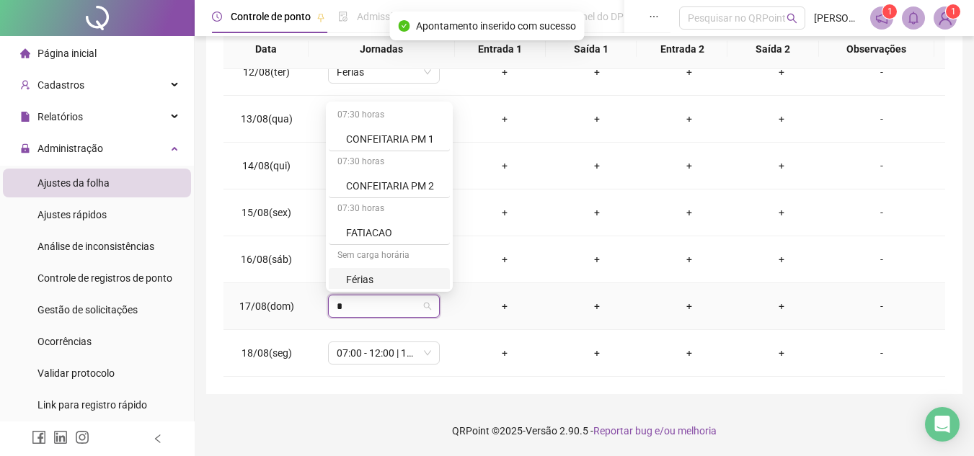
click at [366, 276] on div "Férias" at bounding box center [393, 280] width 95 height 16
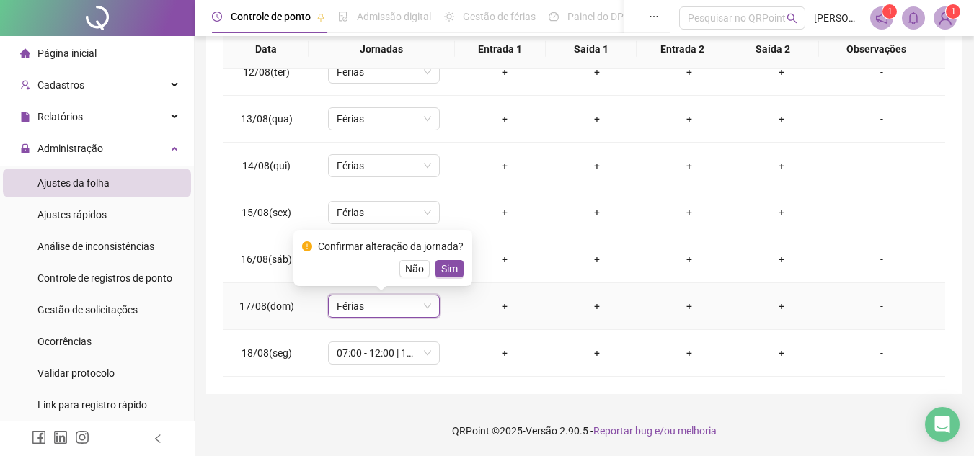
click at [450, 268] on span "Sim" at bounding box center [449, 269] width 17 height 16
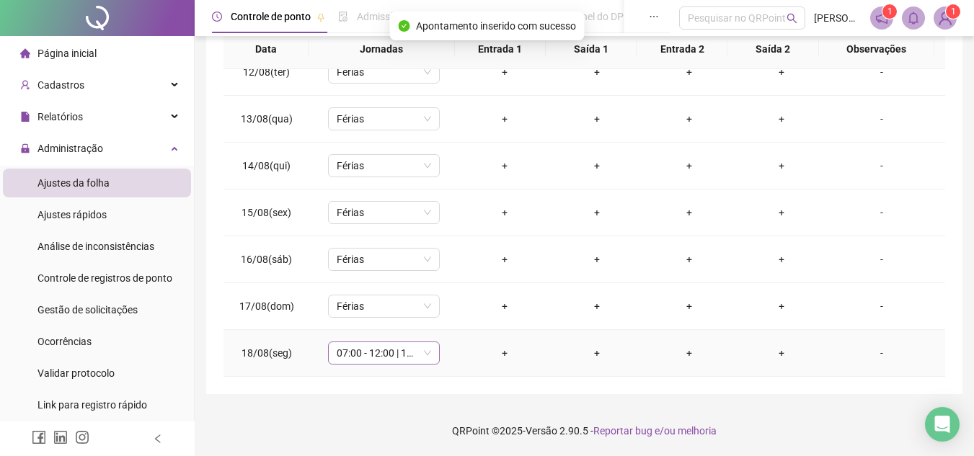
click at [361, 350] on span "07:00 - 12:00 | 12:30 - 15:00" at bounding box center [384, 354] width 94 height 22
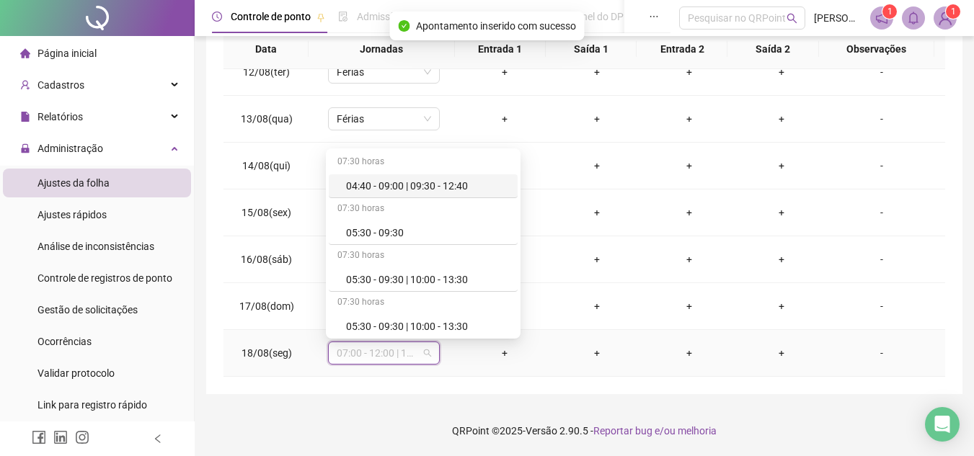
type input "*"
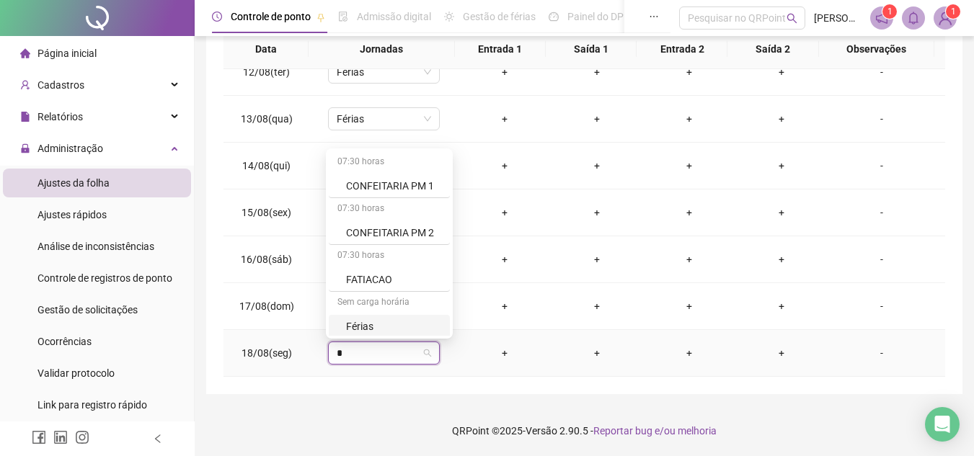
click at [367, 327] on div "Férias" at bounding box center [393, 327] width 95 height 16
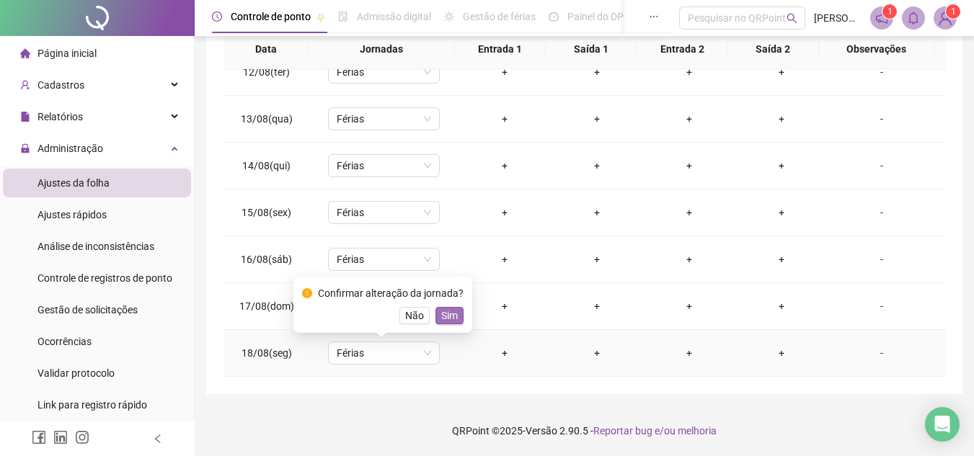
click at [444, 317] on span "Sim" at bounding box center [449, 316] width 17 height 16
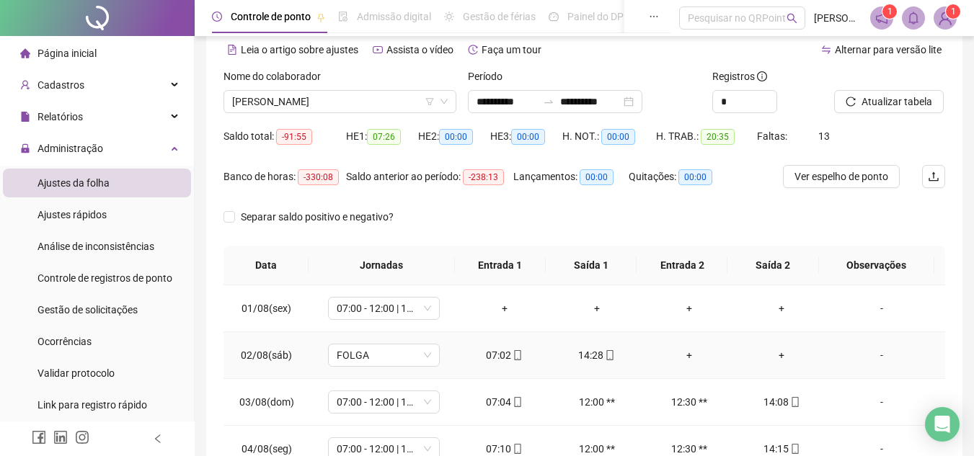
scroll to position [0, 0]
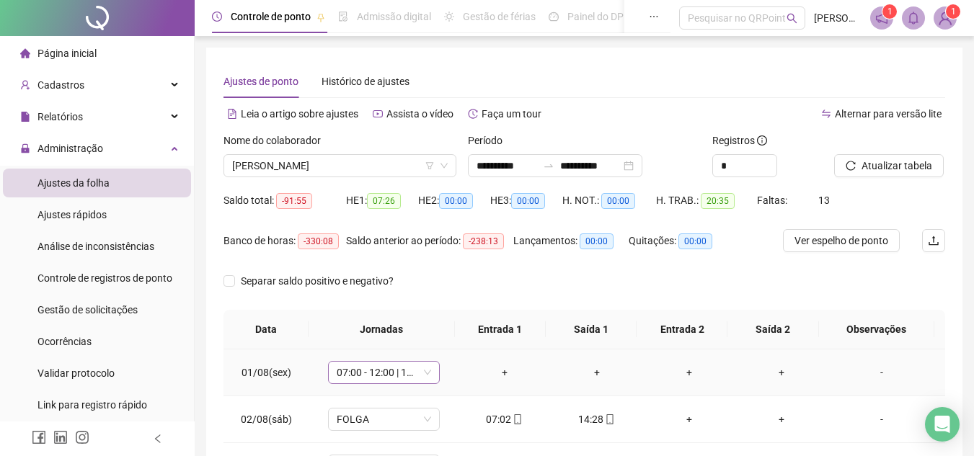
click at [384, 371] on span "07:00 - 12:00 | 12:30 - 15:00" at bounding box center [384, 373] width 94 height 22
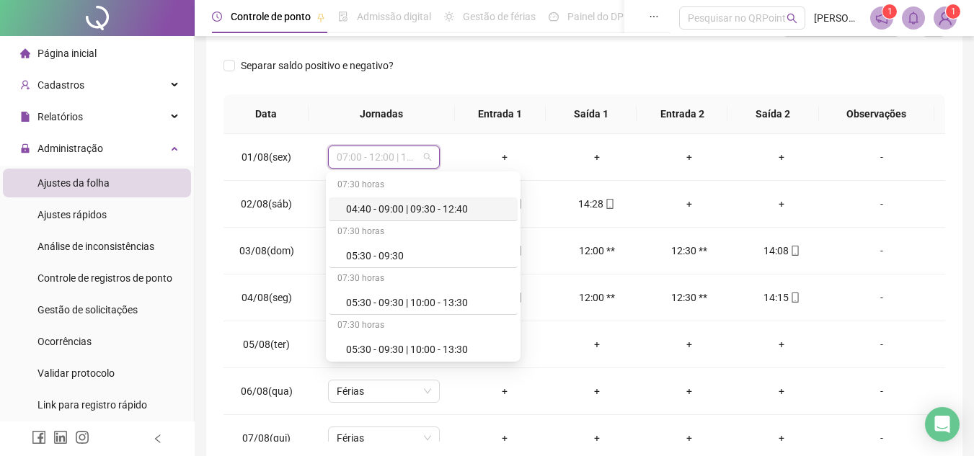
scroll to position [216, 0]
click at [876, 206] on div "-" at bounding box center [881, 203] width 85 height 16
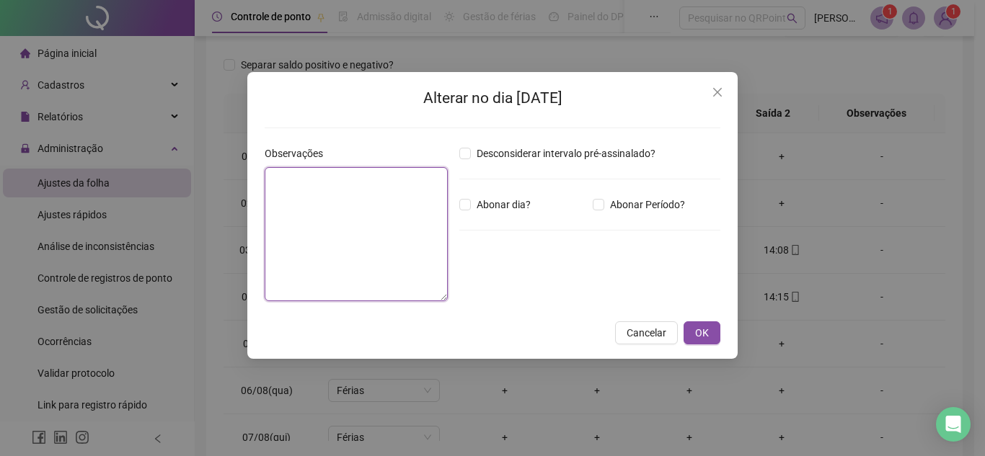
click at [402, 239] on textarea at bounding box center [356, 234] width 183 height 134
drag, startPoint x: 283, startPoint y: 179, endPoint x: 348, endPoint y: 187, distance: 66.2
click at [348, 187] on textarea "**********" at bounding box center [356, 234] width 183 height 134
click at [428, 250] on textarea "**********" at bounding box center [356, 234] width 183 height 134
type textarea "**********"
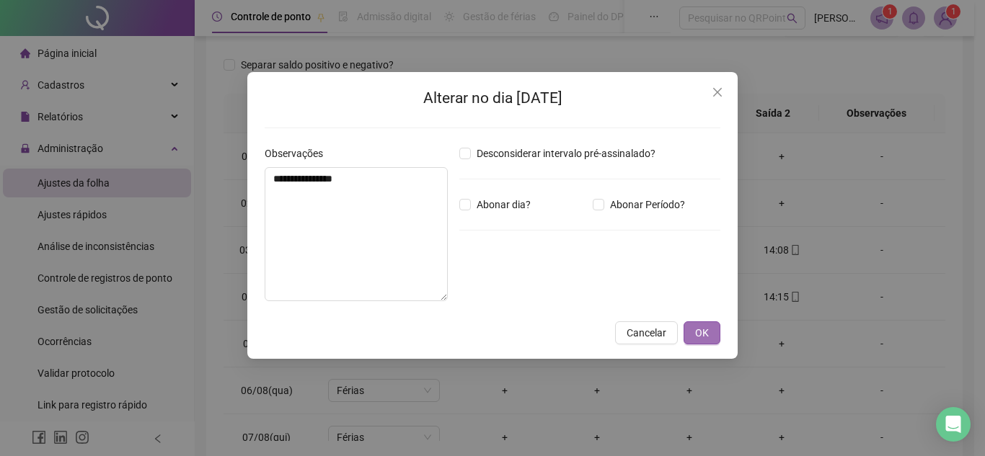
click at [710, 334] on button "OK" at bounding box center [702, 333] width 37 height 23
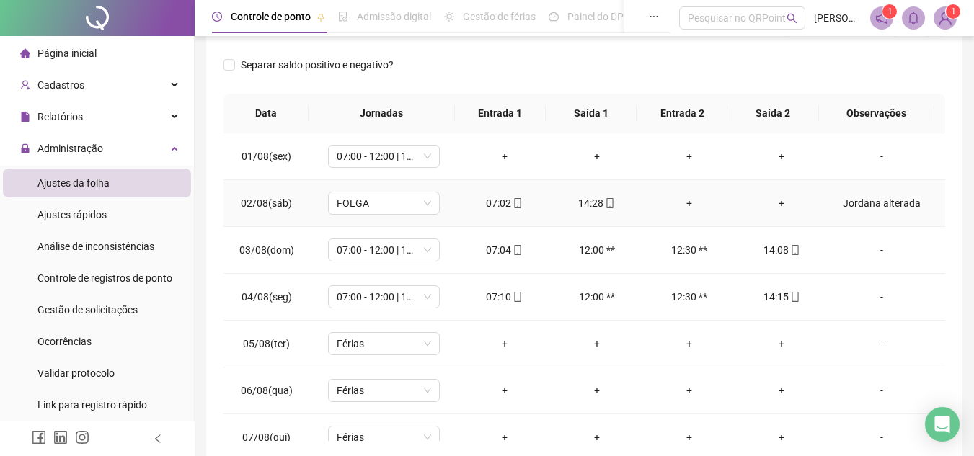
click at [682, 203] on div "+" at bounding box center [689, 203] width 69 height 16
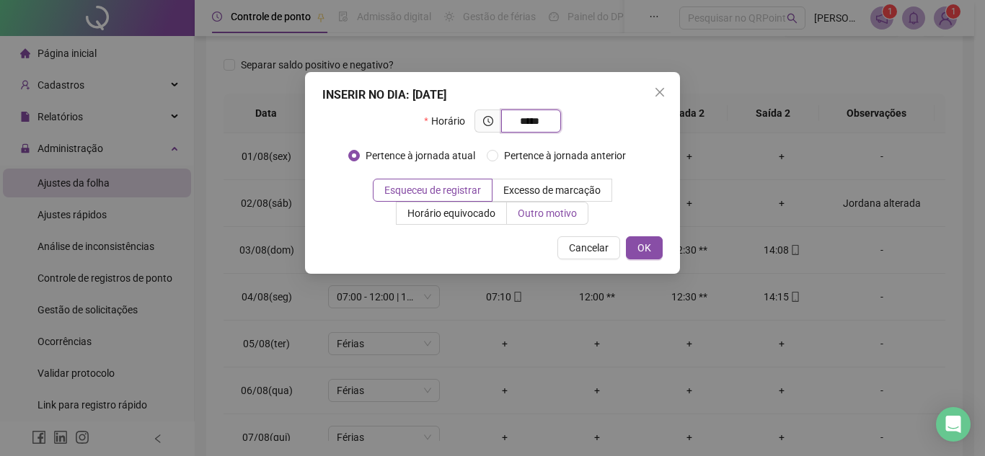
type input "*****"
click at [546, 212] on span "Outro motivo" at bounding box center [547, 214] width 59 height 12
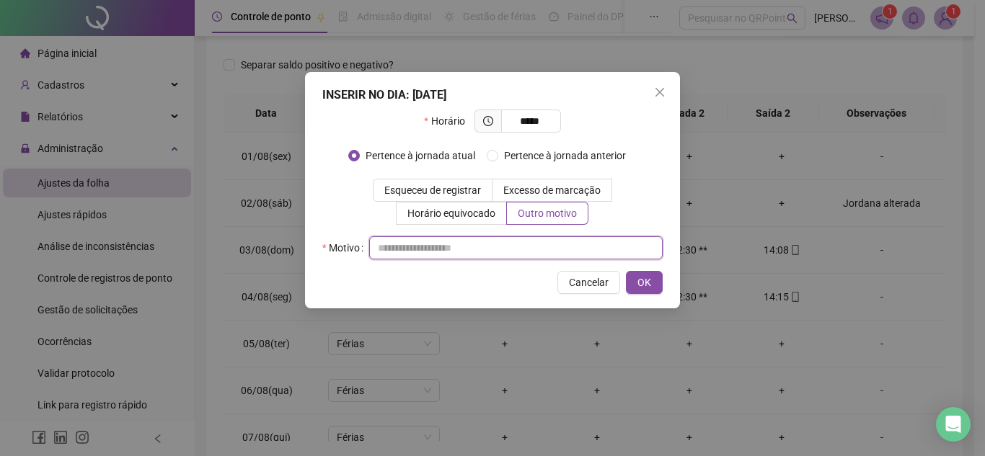
click at [418, 251] on input "text" at bounding box center [516, 248] width 294 height 23
paste input "**********"
type input "**********"
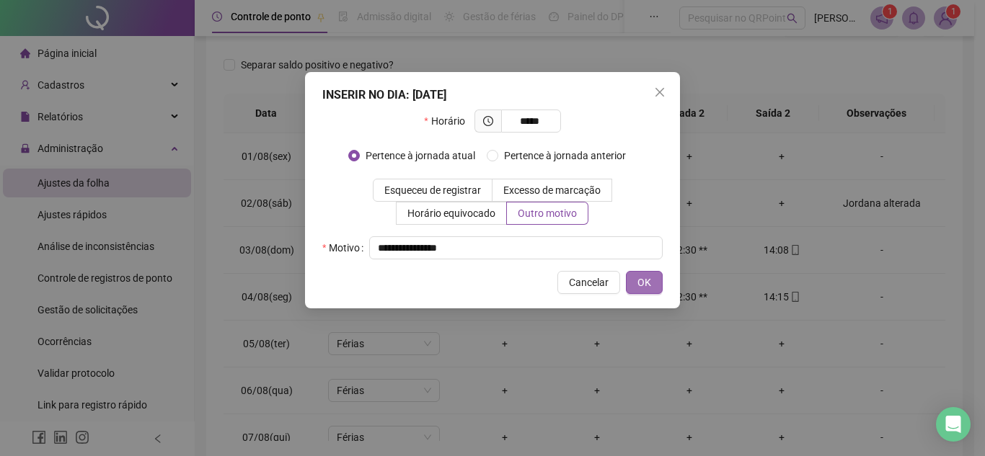
click at [642, 283] on span "OK" at bounding box center [644, 283] width 14 height 16
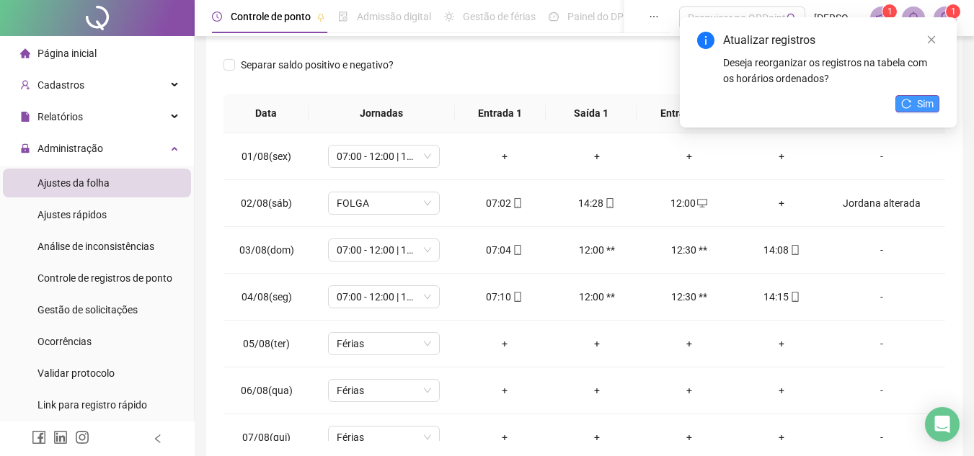
click at [917, 101] on button "Sim" at bounding box center [918, 103] width 44 height 17
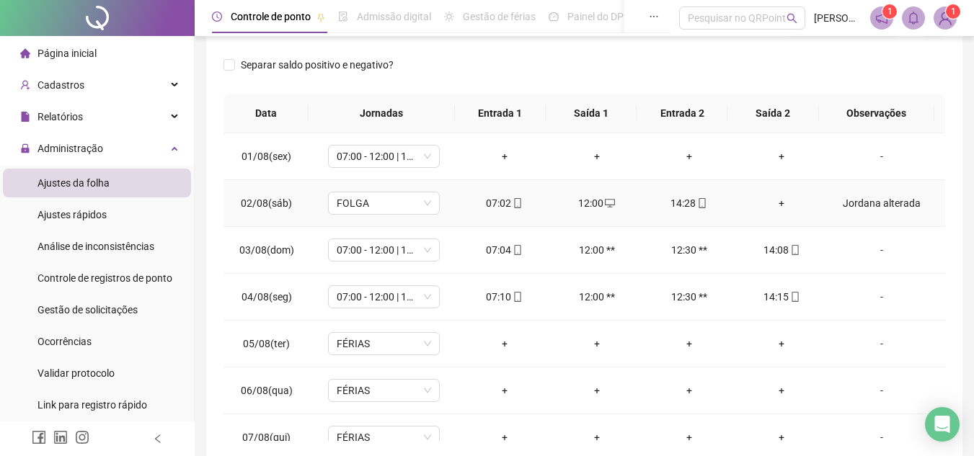
click at [775, 201] on div "+" at bounding box center [781, 203] width 69 height 16
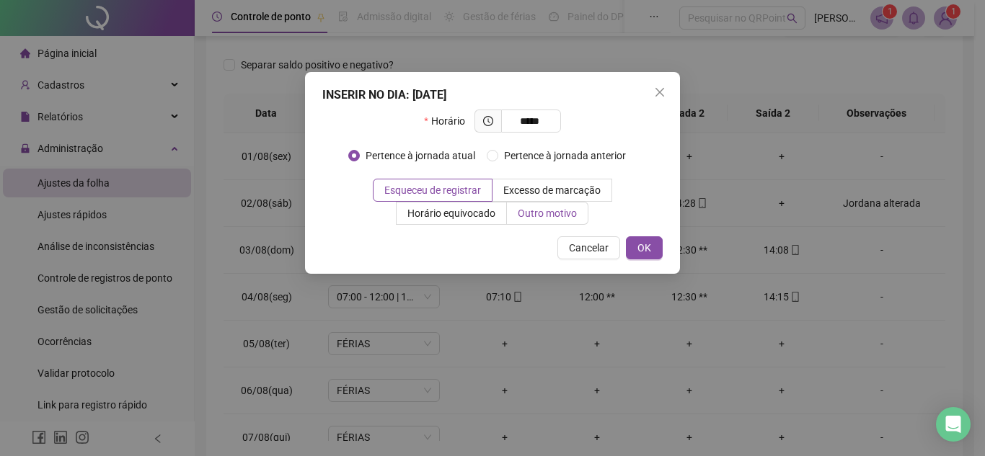
type input "*****"
click at [526, 214] on span "Outro motivo" at bounding box center [547, 214] width 59 height 12
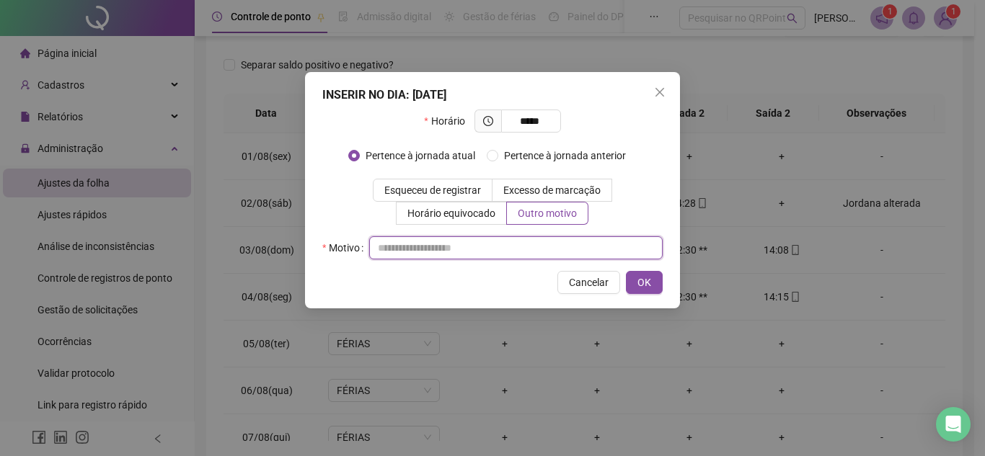
click at [476, 248] on input "text" at bounding box center [516, 248] width 294 height 23
paste input "**********"
type input "**********"
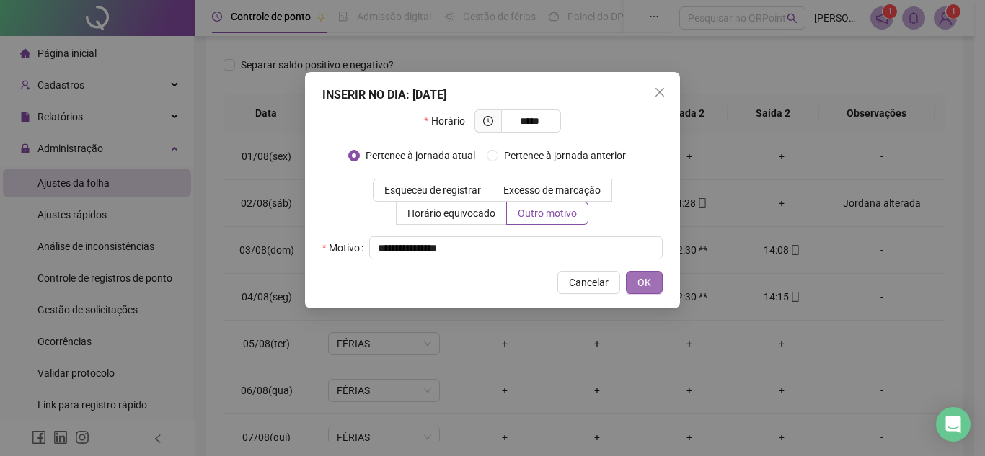
click at [646, 283] on span "OK" at bounding box center [644, 283] width 14 height 16
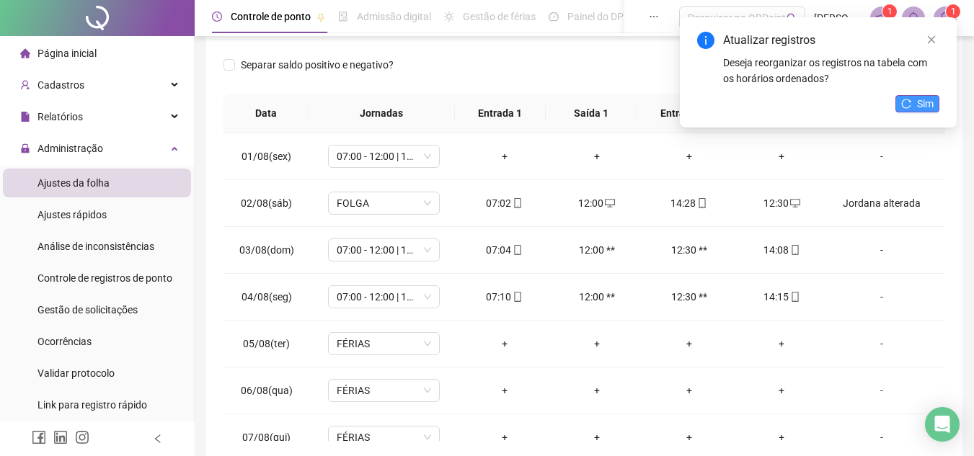
click at [920, 105] on span "Sim" at bounding box center [925, 104] width 17 height 16
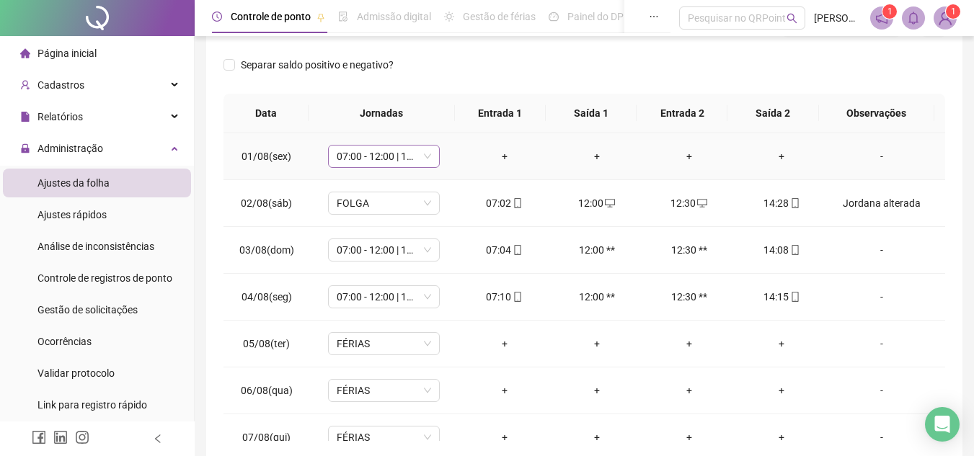
click at [384, 155] on span "07:00 - 12:00 | 12:30 - 15:00" at bounding box center [384, 157] width 94 height 22
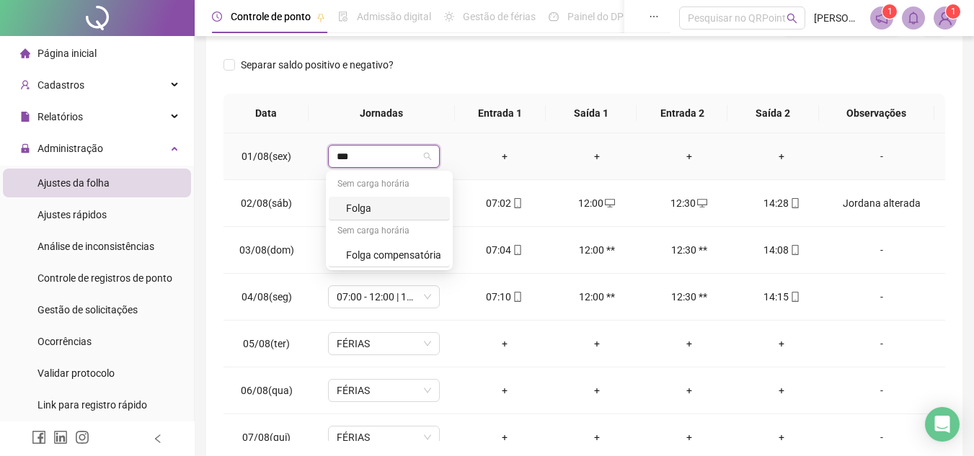
type input "****"
click at [372, 209] on div "Folga" at bounding box center [393, 208] width 95 height 16
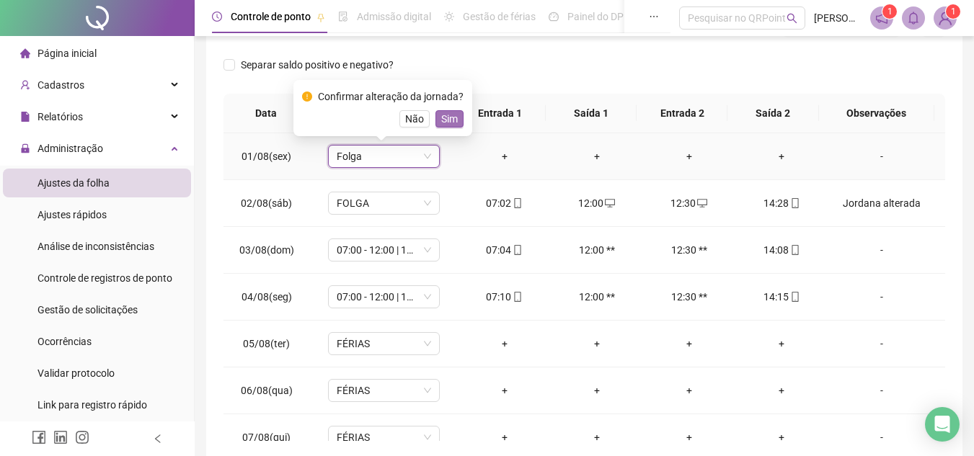
click at [444, 119] on span "Sim" at bounding box center [449, 119] width 17 height 16
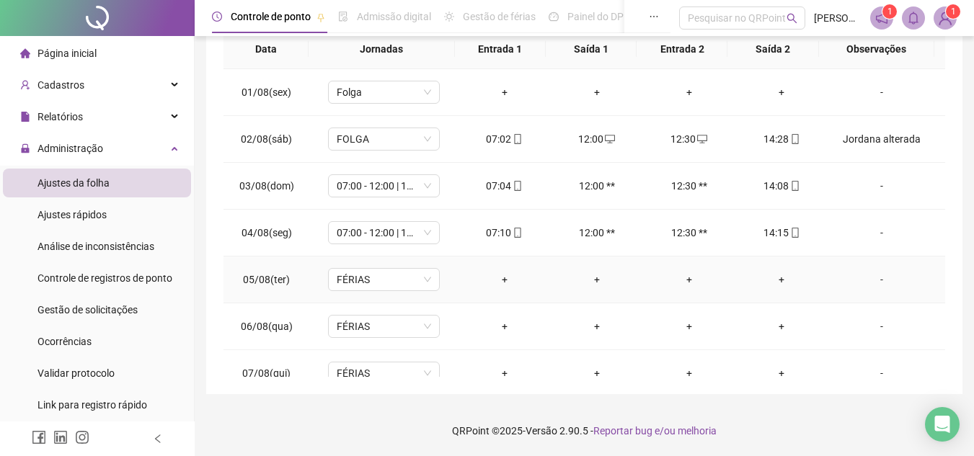
scroll to position [208, 0]
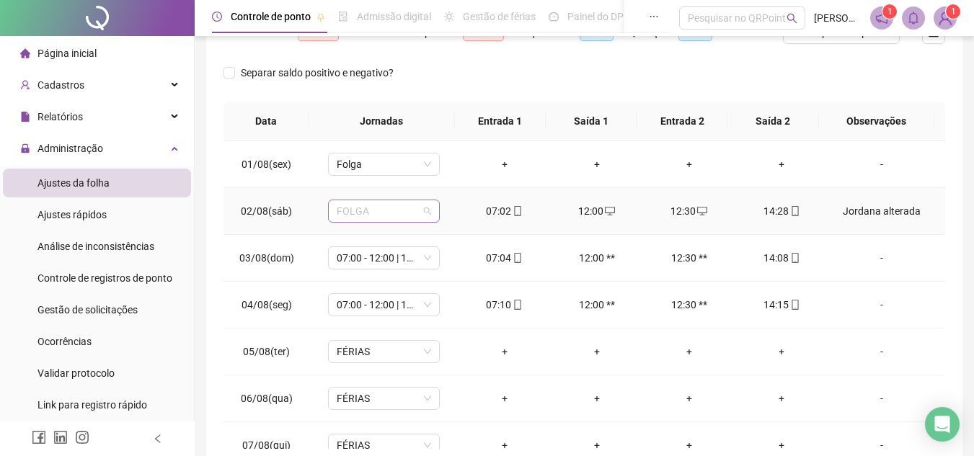
click at [378, 216] on span "FOLGA" at bounding box center [384, 211] width 94 height 22
click at [855, 79] on div "Separar saldo positivo e negativo?" at bounding box center [585, 81] width 722 height 40
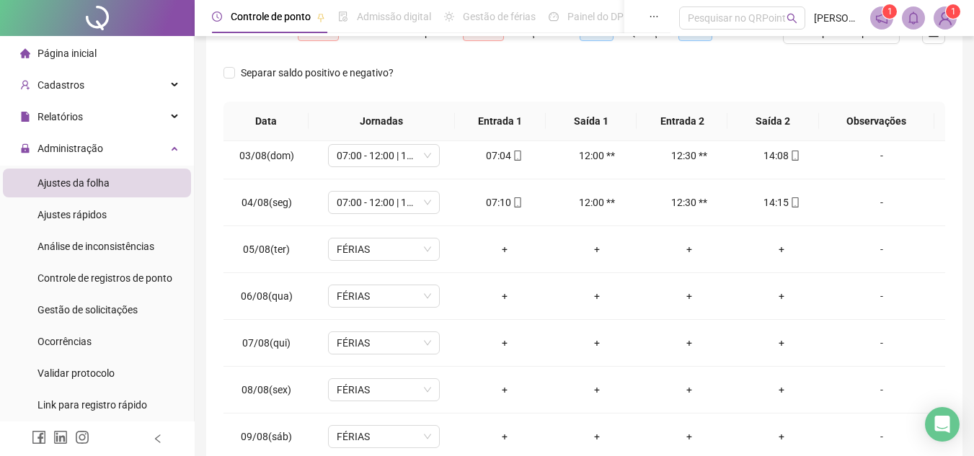
scroll to position [0, 0]
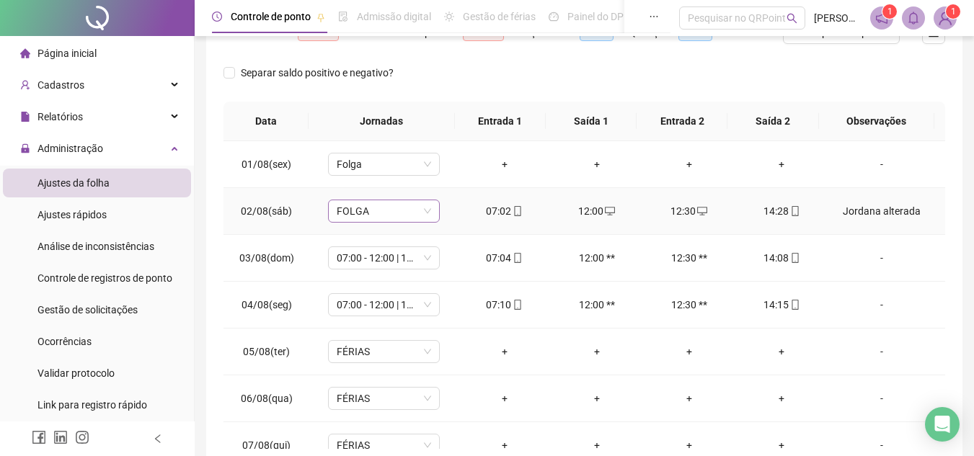
click at [372, 213] on span "FOLGA" at bounding box center [384, 211] width 94 height 22
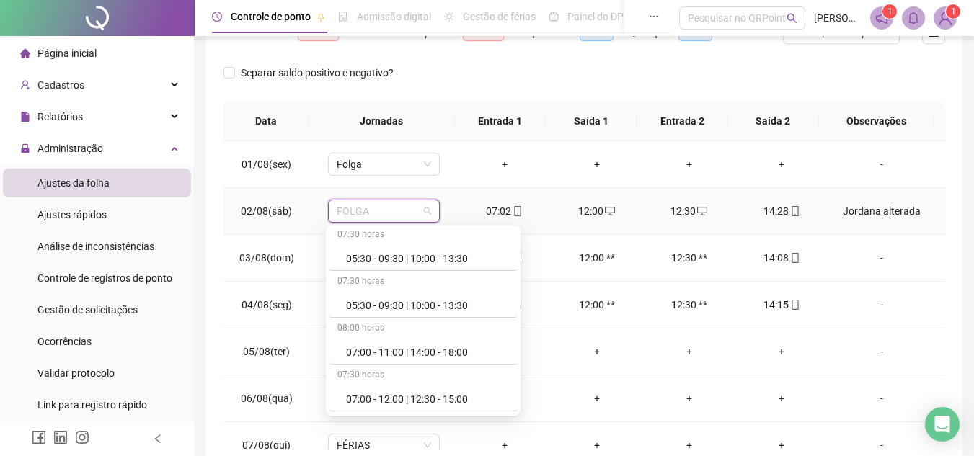
scroll to position [144, 0]
click at [398, 351] on div "07:00 - 12:00 | 12:30 - 15:00" at bounding box center [427, 353] width 163 height 16
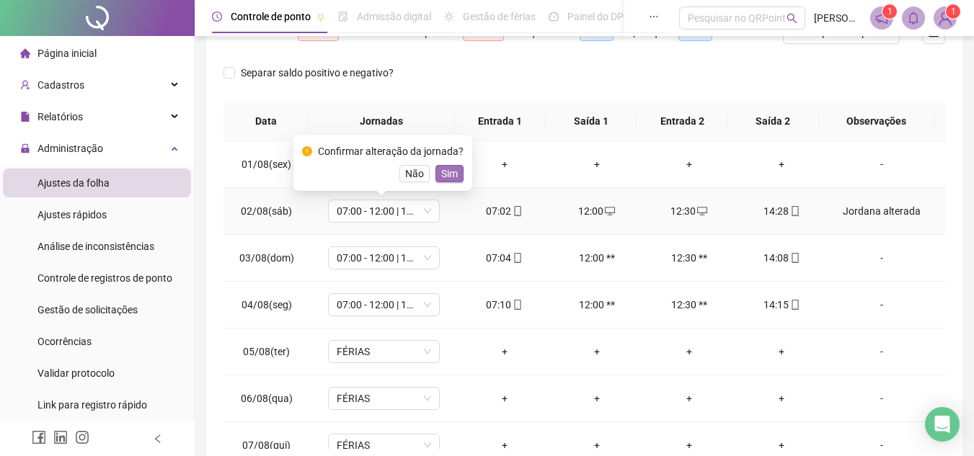
click at [444, 170] on span "Sim" at bounding box center [449, 174] width 17 height 16
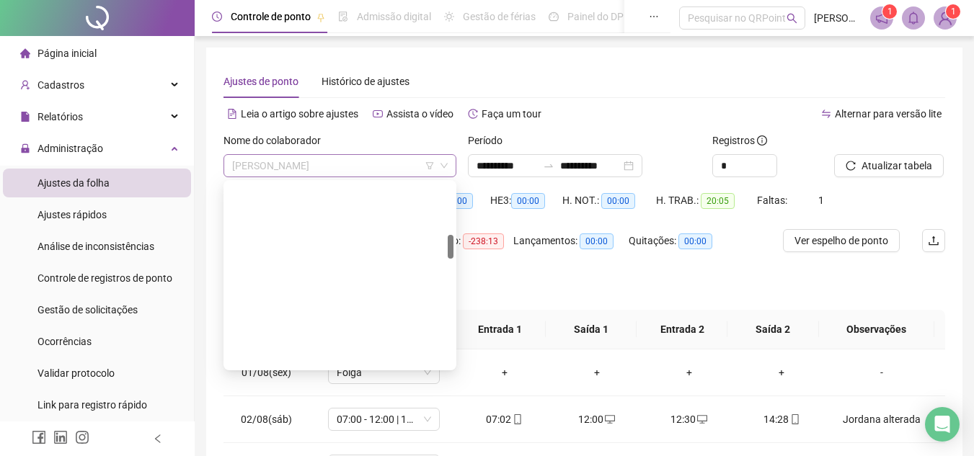
scroll to position [392, 0]
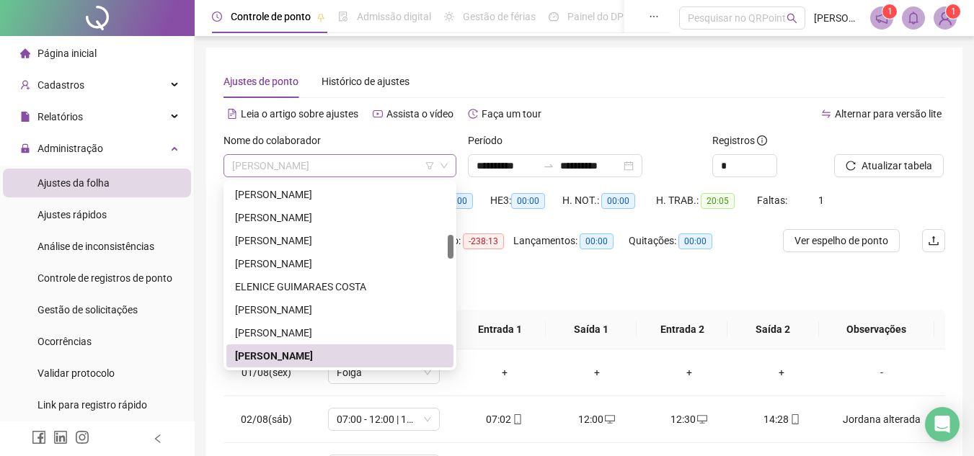
click at [377, 163] on span "[PERSON_NAME]" at bounding box center [340, 166] width 216 height 22
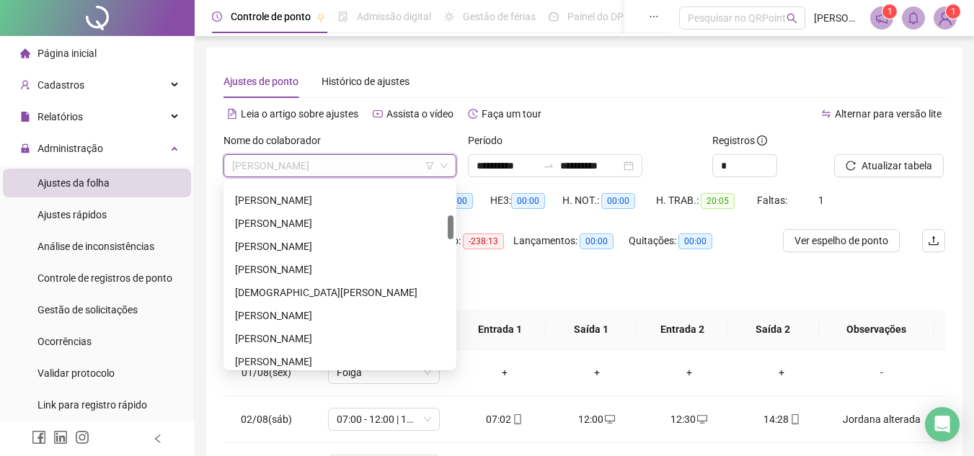
scroll to position [0, 0]
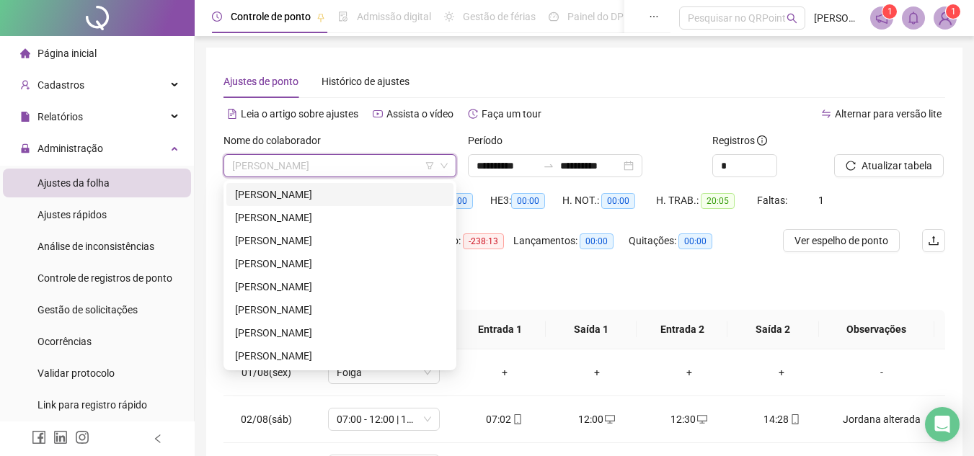
click at [332, 193] on div "[PERSON_NAME]" at bounding box center [340, 195] width 210 height 16
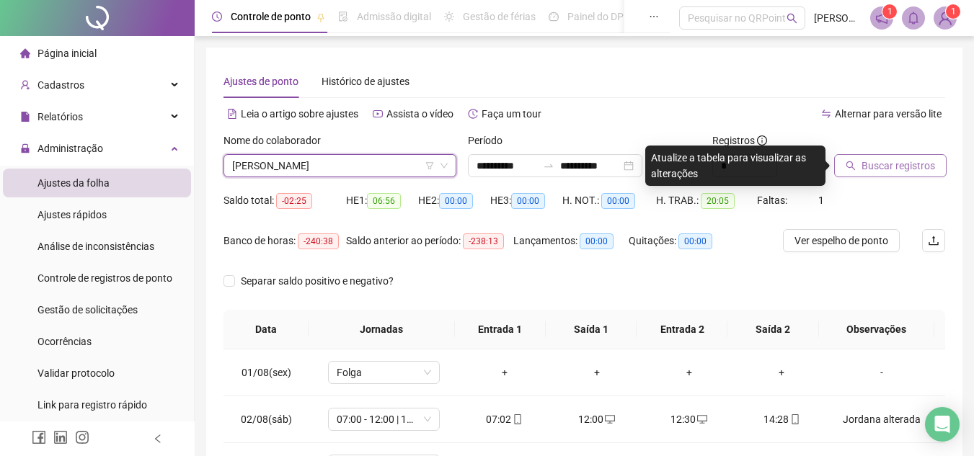
click at [890, 165] on span "Buscar registros" at bounding box center [899, 166] width 74 height 16
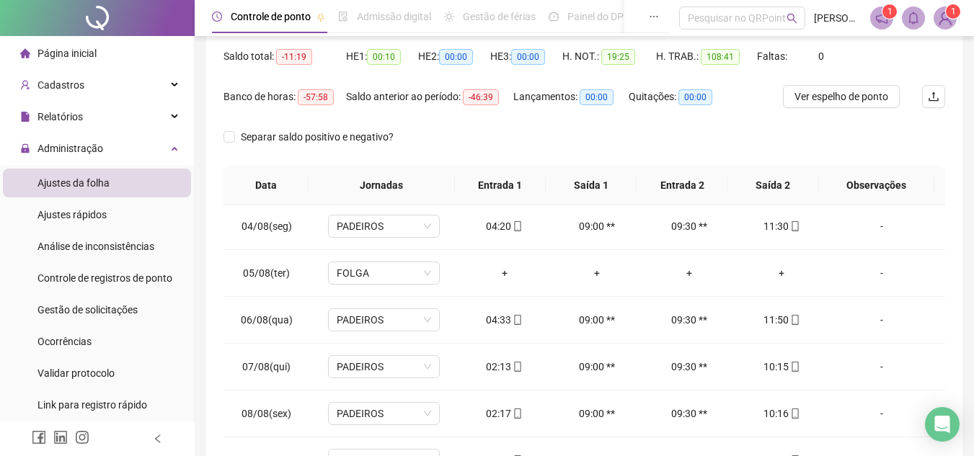
scroll to position [144, 0]
